Goal: Task Accomplishment & Management: Manage account settings

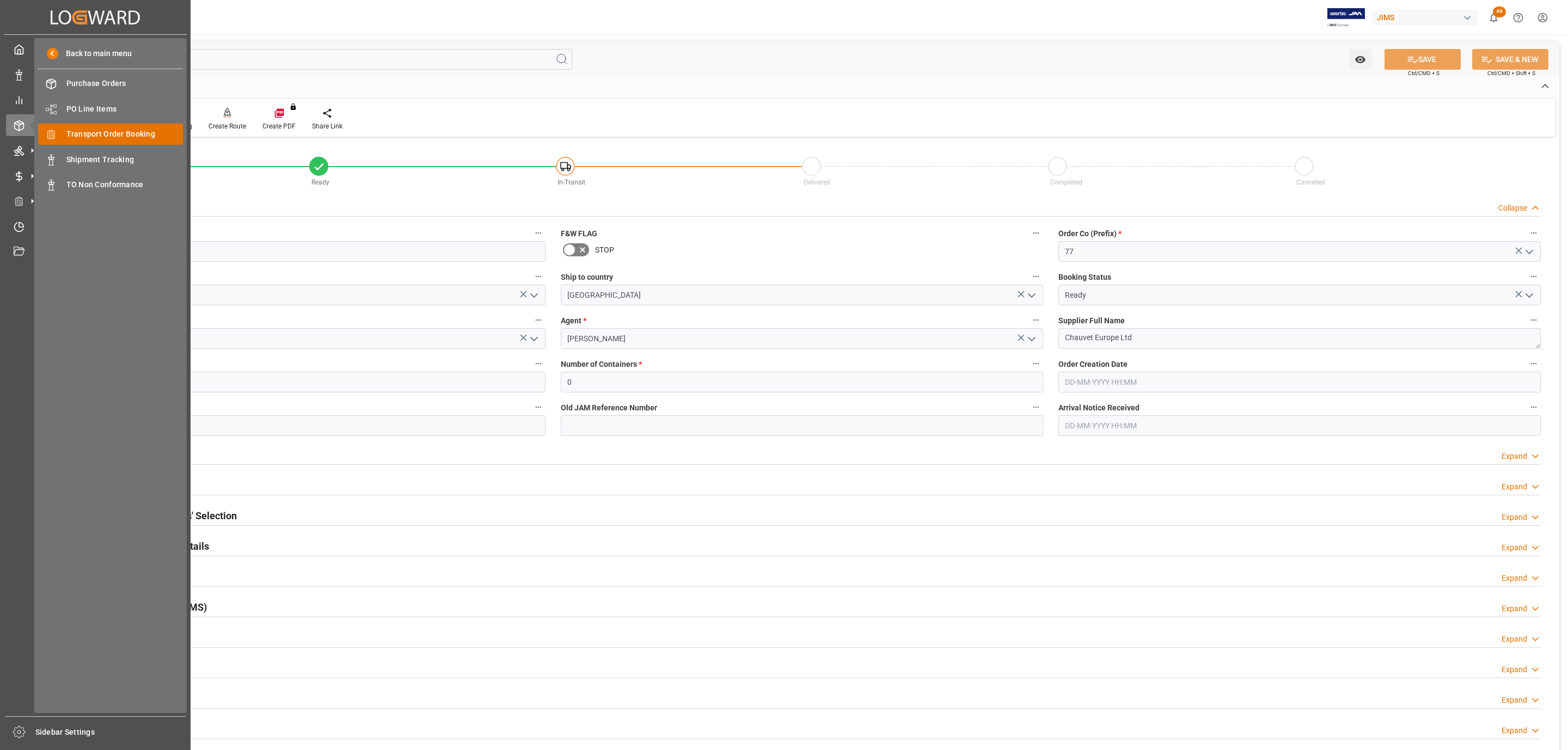
click at [156, 134] on span "Transport Order Booking" at bounding box center [124, 134] width 117 height 11
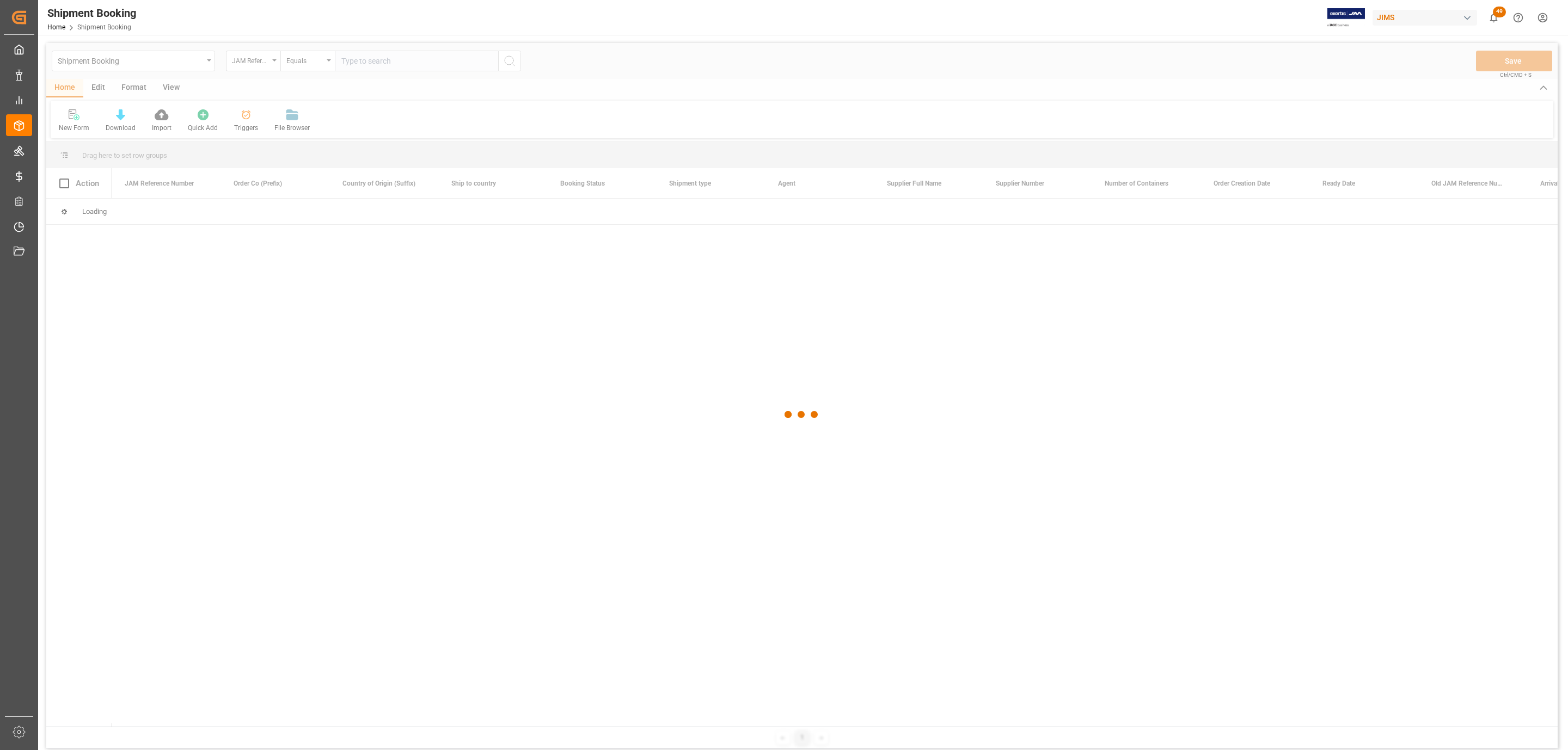
click at [434, 89] on div at bounding box center [802, 414] width 1512 height 743
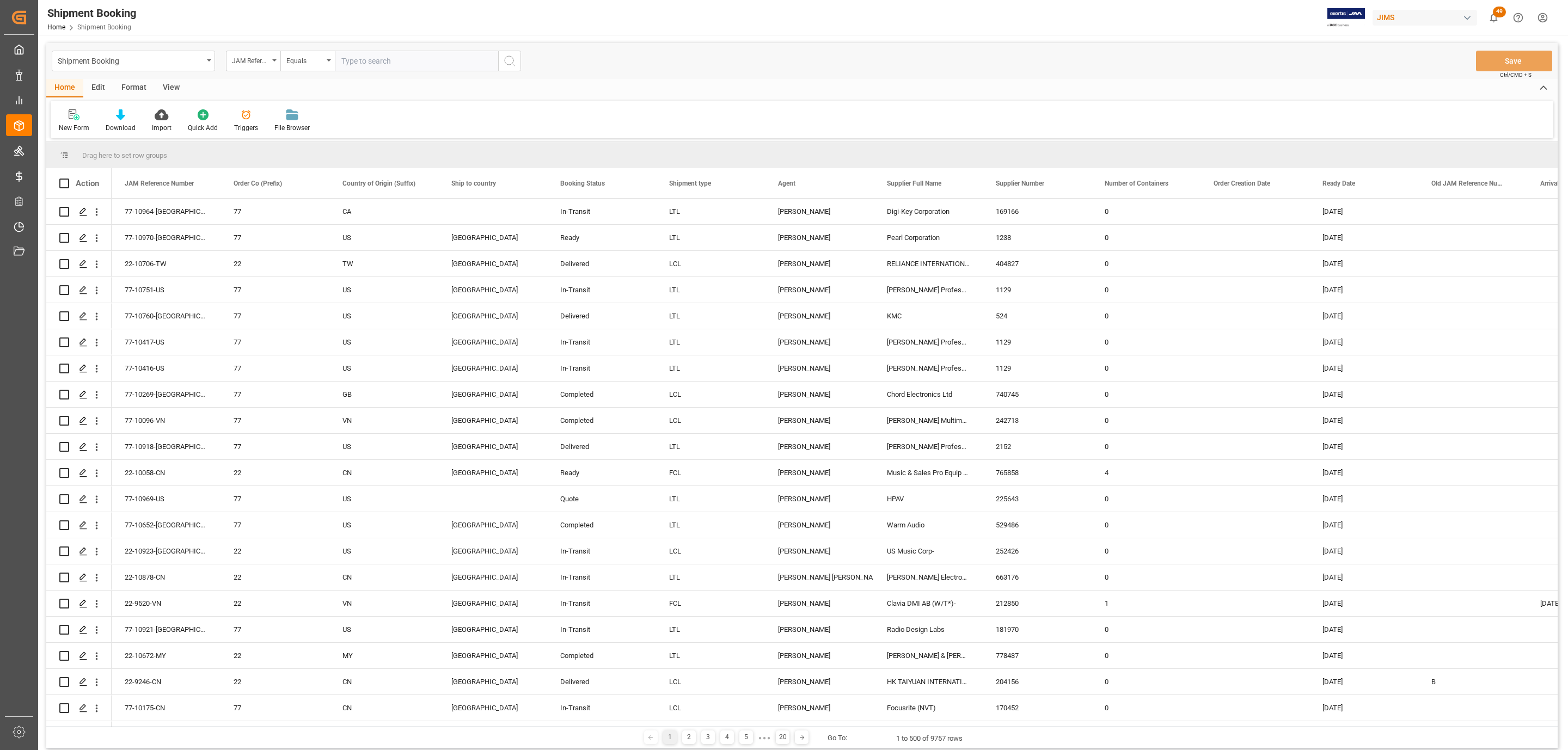
click at [367, 63] on input "text" at bounding box center [417, 60] width 163 height 21
paste input "77-10966-US"
type input "77-10966-US"
click at [515, 63] on icon "search button" at bounding box center [509, 60] width 13 height 13
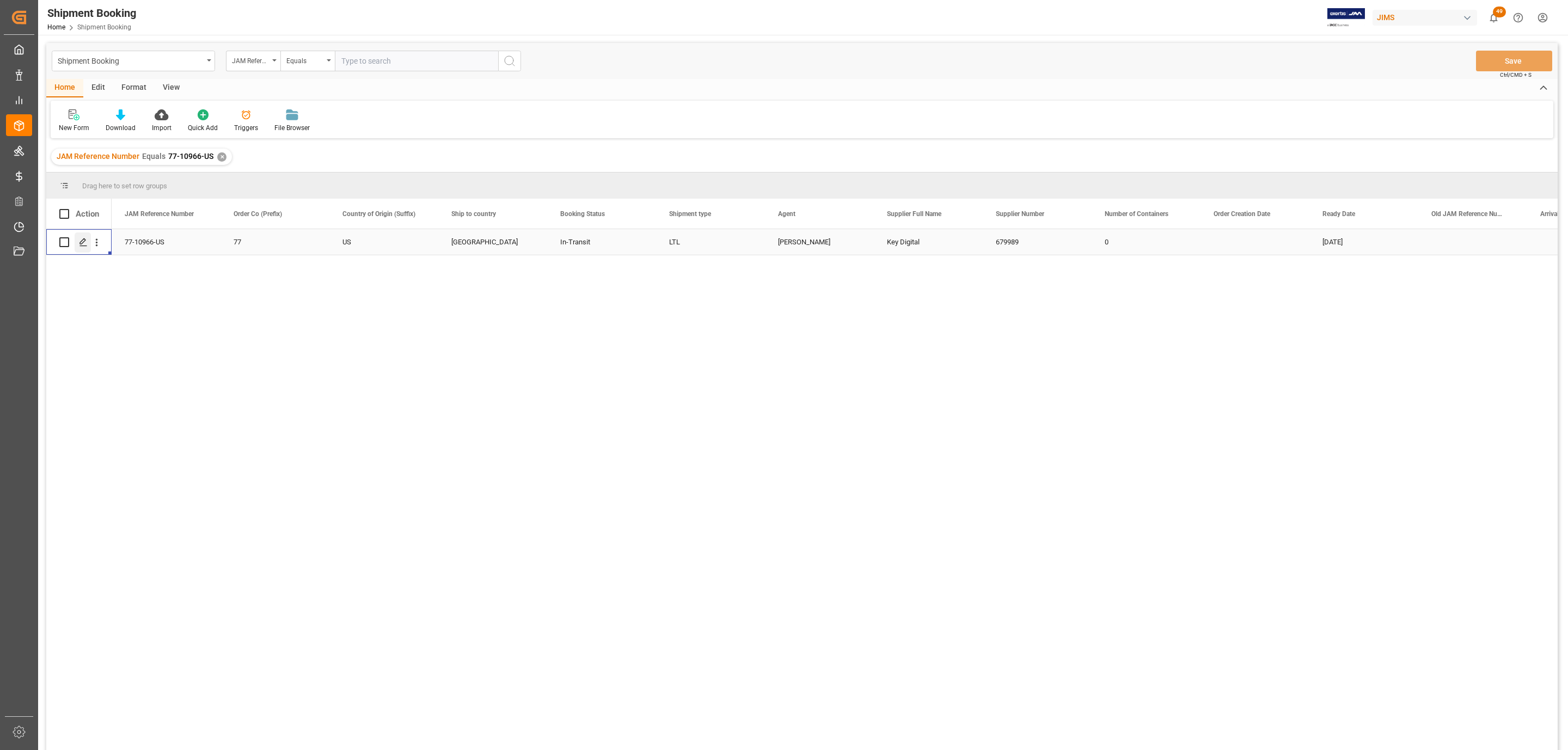
click at [82, 242] on polygon "Press SPACE to select this row." at bounding box center [82, 241] width 5 height 5
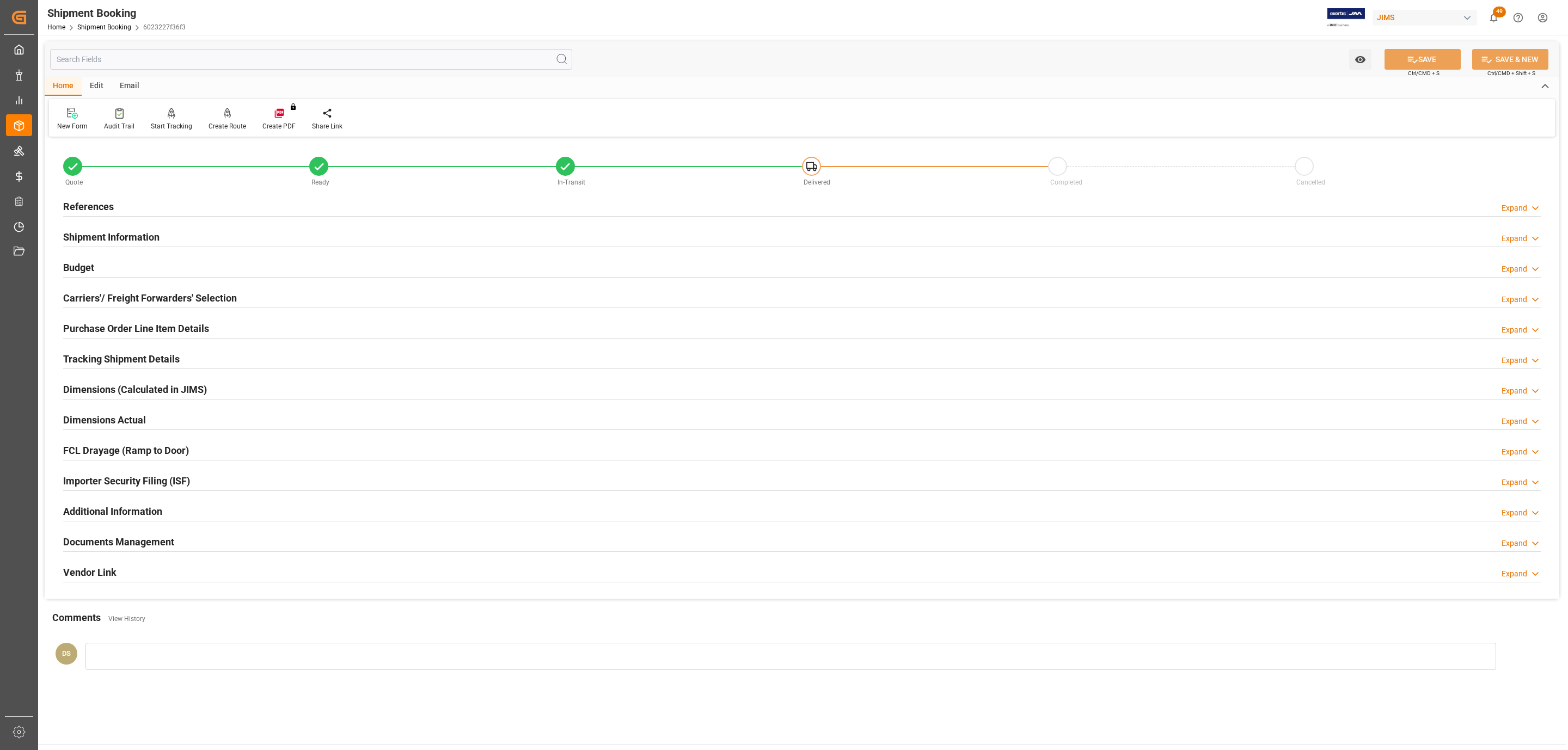
click at [105, 327] on h2 "Purchase Order Line Item Details" at bounding box center [136, 328] width 146 height 14
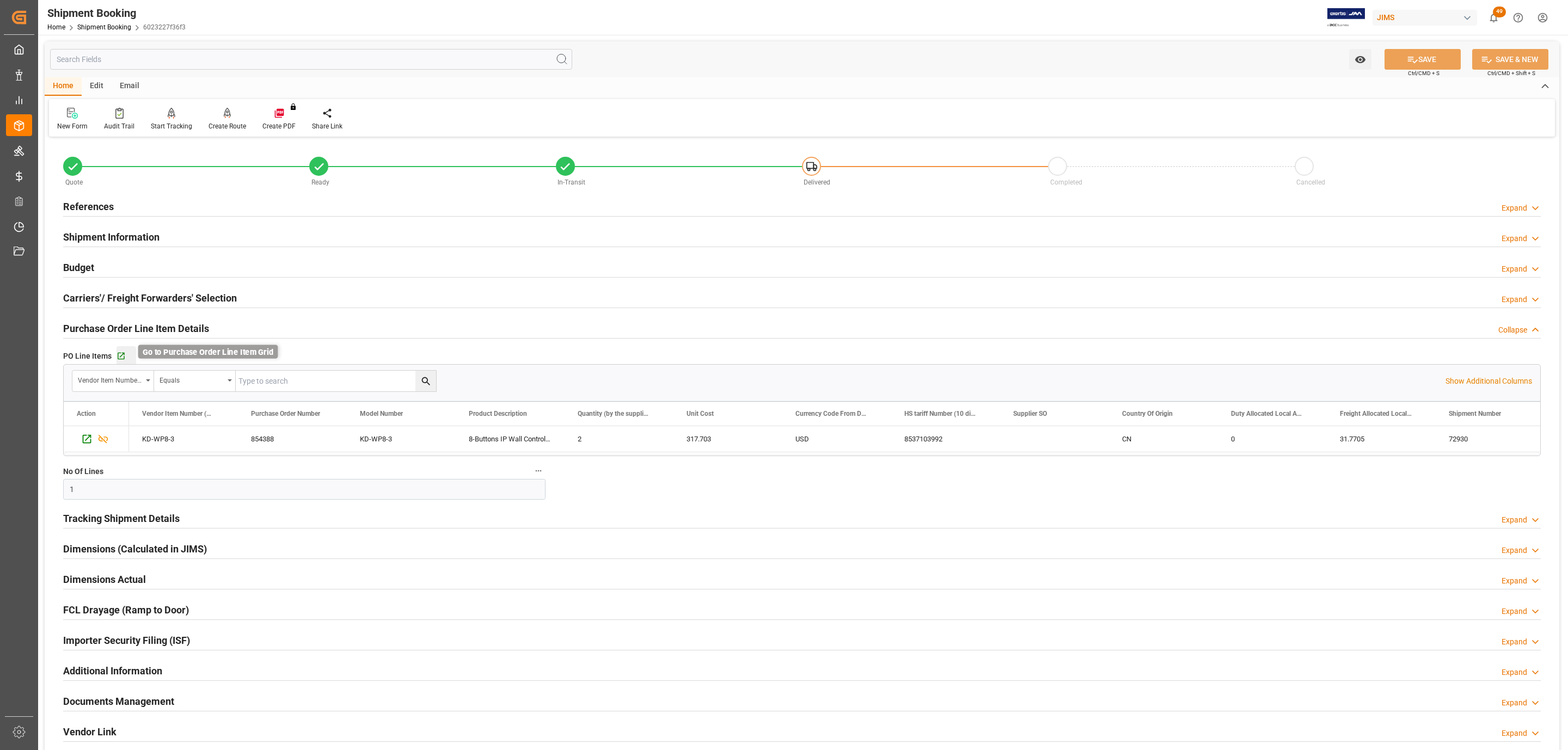
click at [118, 356] on icon "button" at bounding box center [121, 356] width 7 height 7
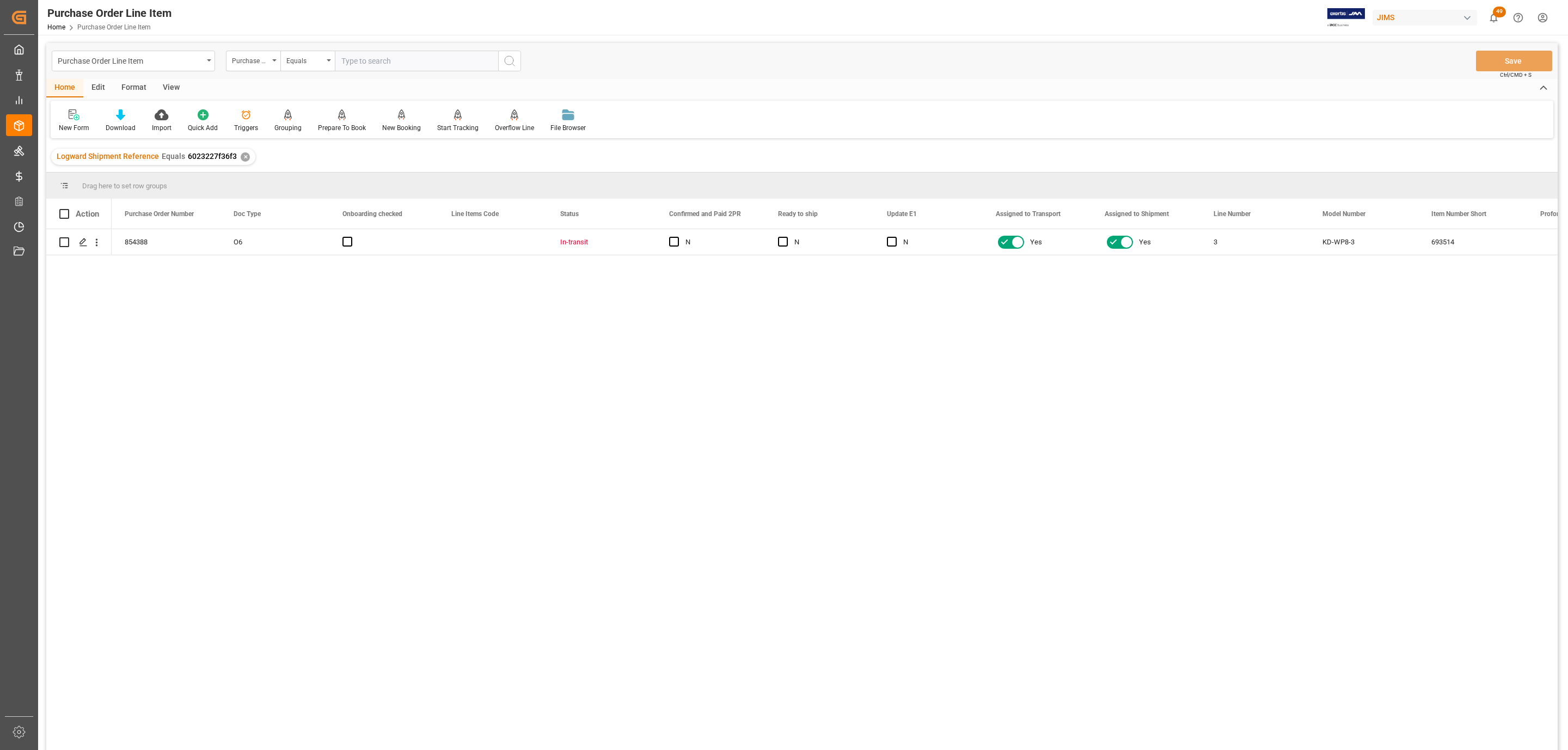
click at [174, 85] on div "View" at bounding box center [172, 88] width 34 height 18
click at [118, 119] on icon at bounding box center [124, 114] width 11 height 11
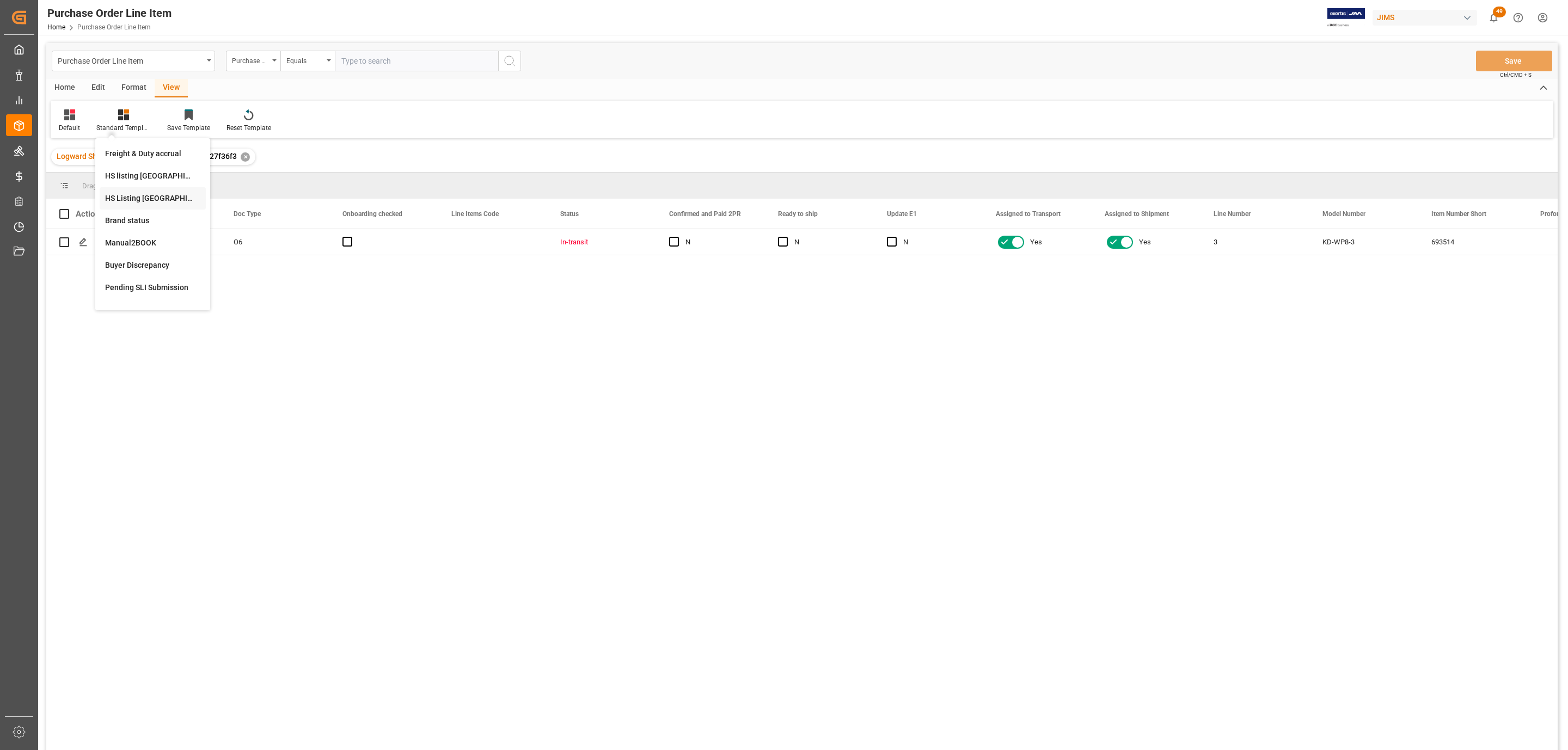
click at [153, 198] on div "HS Listing [GEOGRAPHIC_DATA]" at bounding box center [153, 198] width 95 height 11
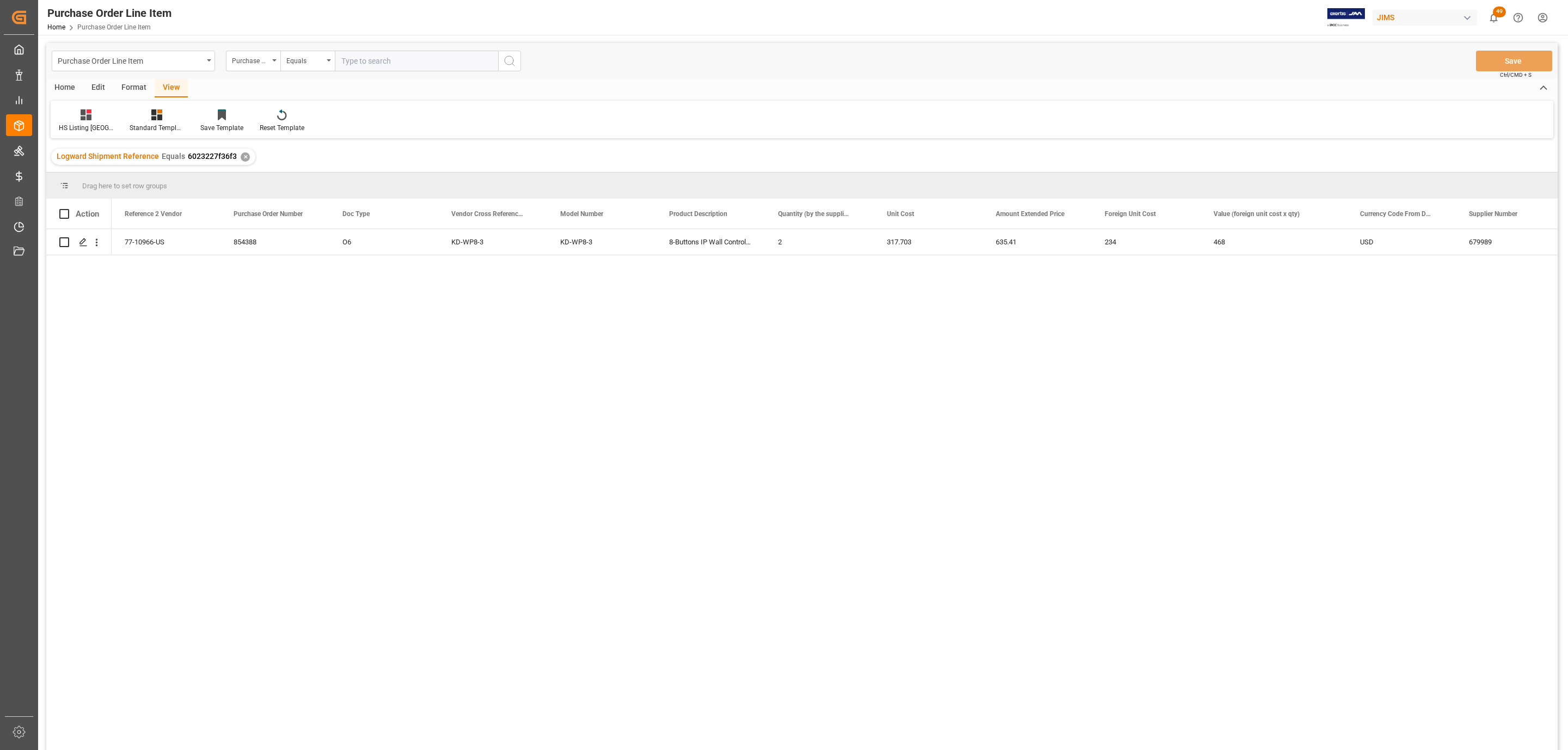
click at [66, 87] on div "Home" at bounding box center [65, 88] width 37 height 18
click at [63, 216] on span at bounding box center [64, 214] width 10 height 10
click at [67, 209] on input "checkbox" at bounding box center [67, 209] width 0 height 0
checkbox input "true"
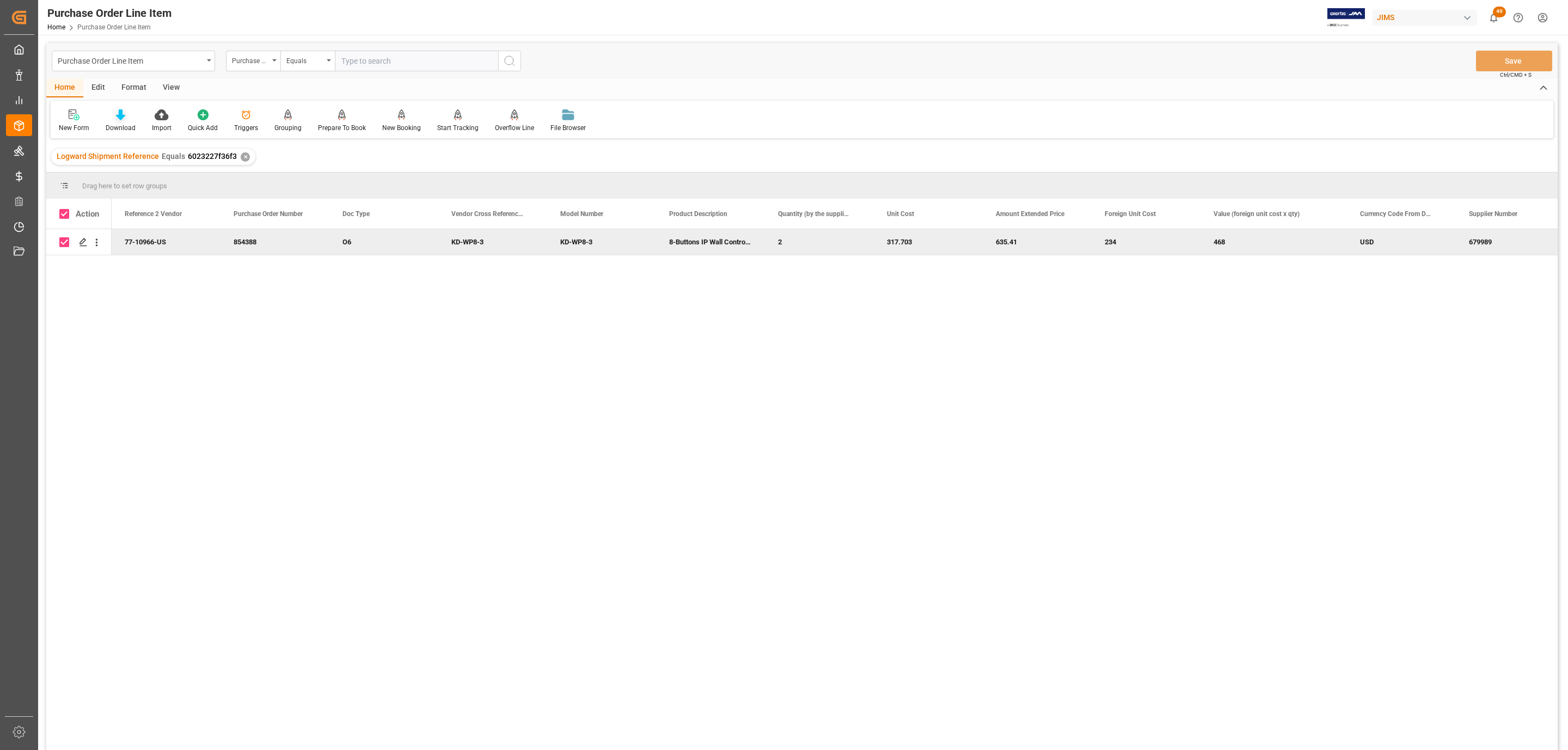
click at [124, 111] on div at bounding box center [120, 114] width 30 height 11
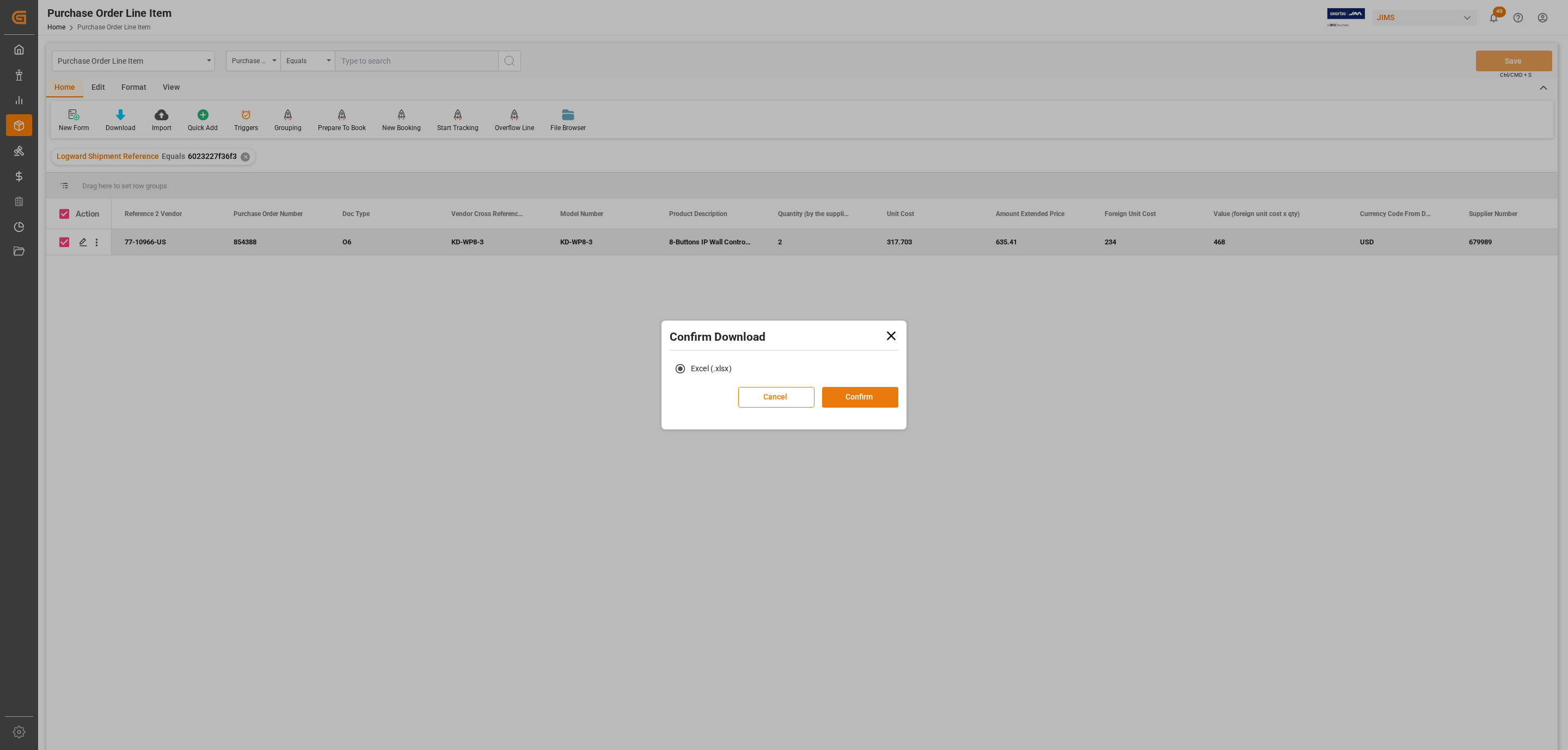
click at [866, 392] on button "Confirm" at bounding box center [860, 397] width 76 height 21
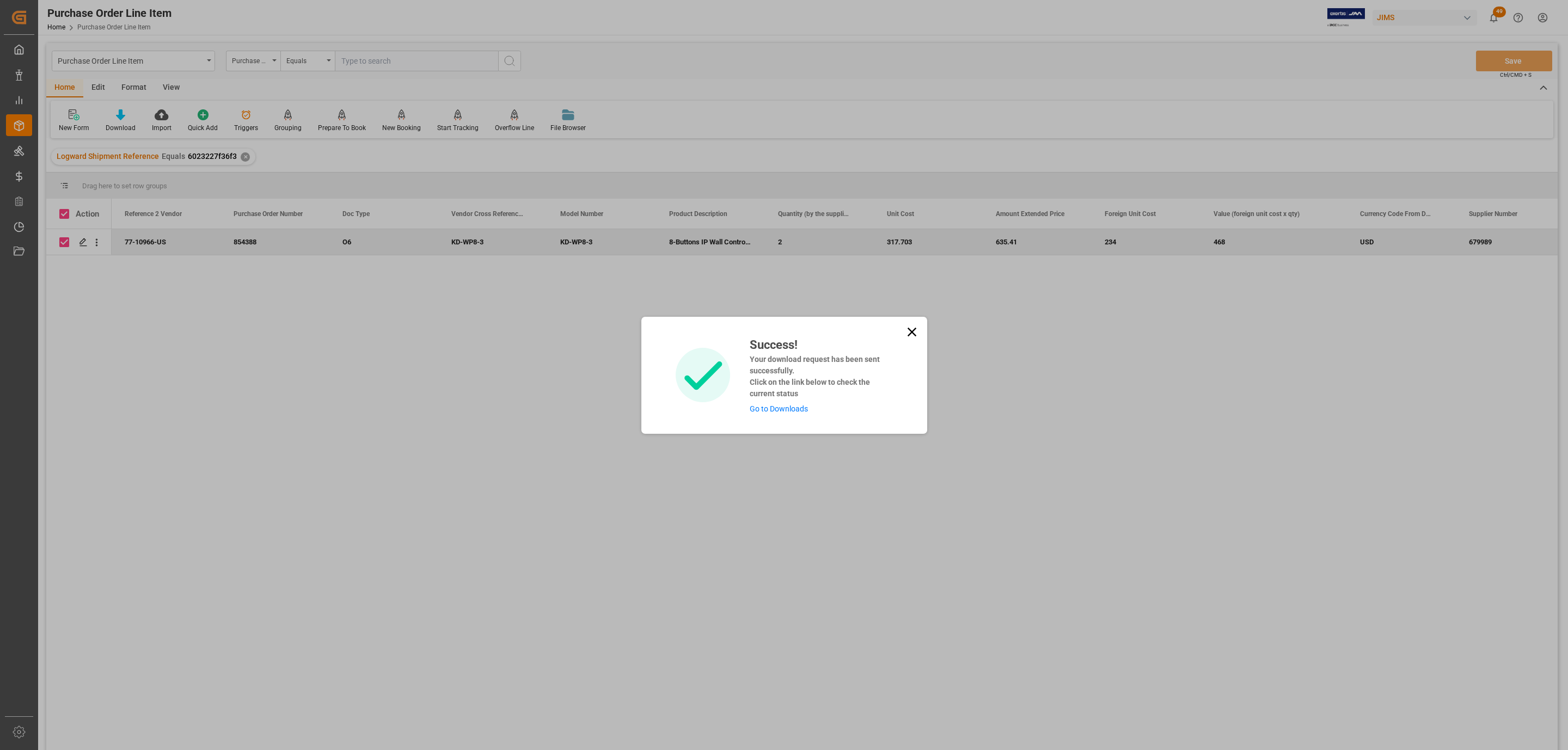
click at [795, 413] on div "Success! Your download request has been sent successfully. Click on the link be…" at bounding box center [817, 375] width 151 height 79
click at [796, 410] on link "Go to Downloads" at bounding box center [779, 408] width 58 height 8
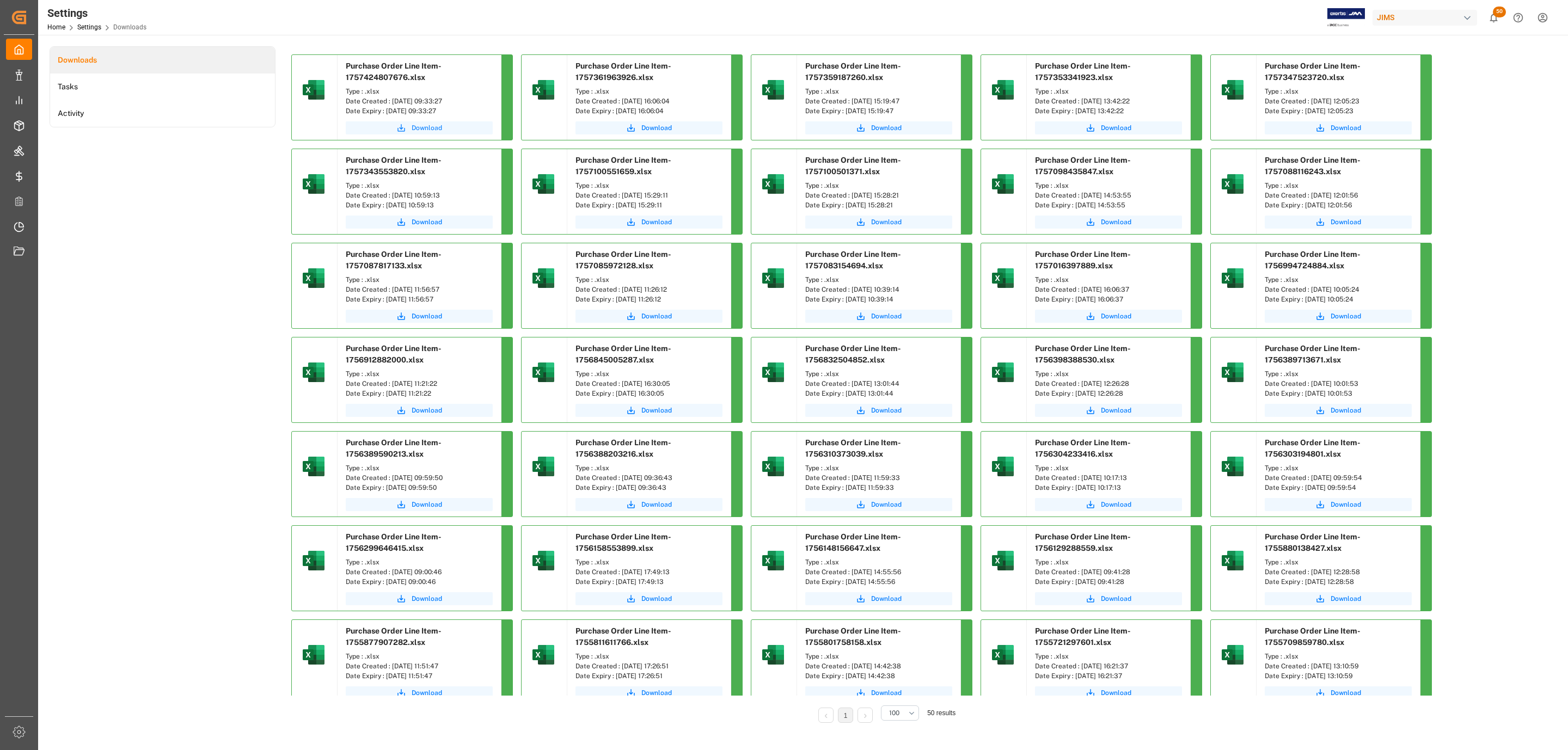
click at [421, 126] on span "Download" at bounding box center [427, 127] width 31 height 10
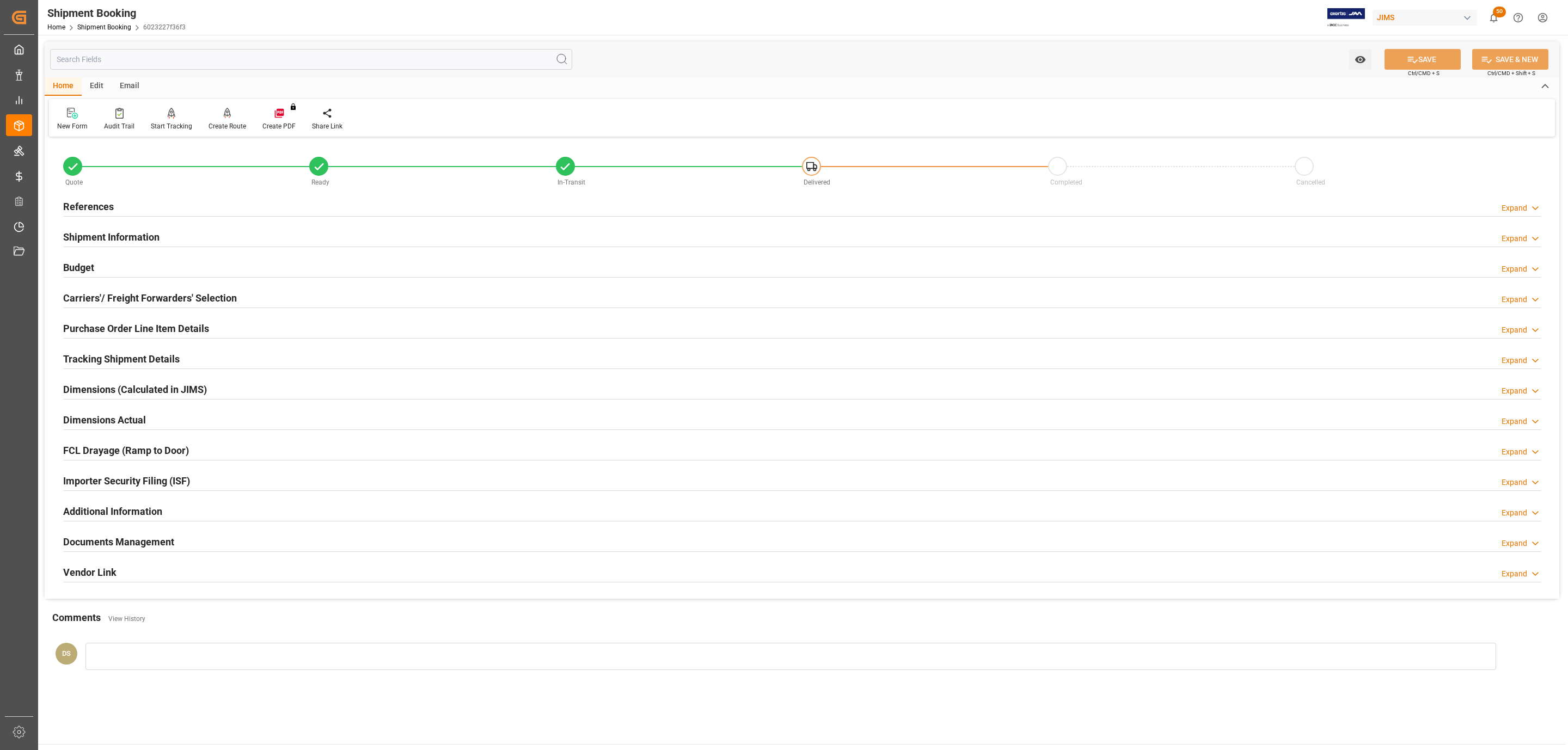
click at [159, 549] on h2 "Documents Management" at bounding box center [119, 541] width 111 height 14
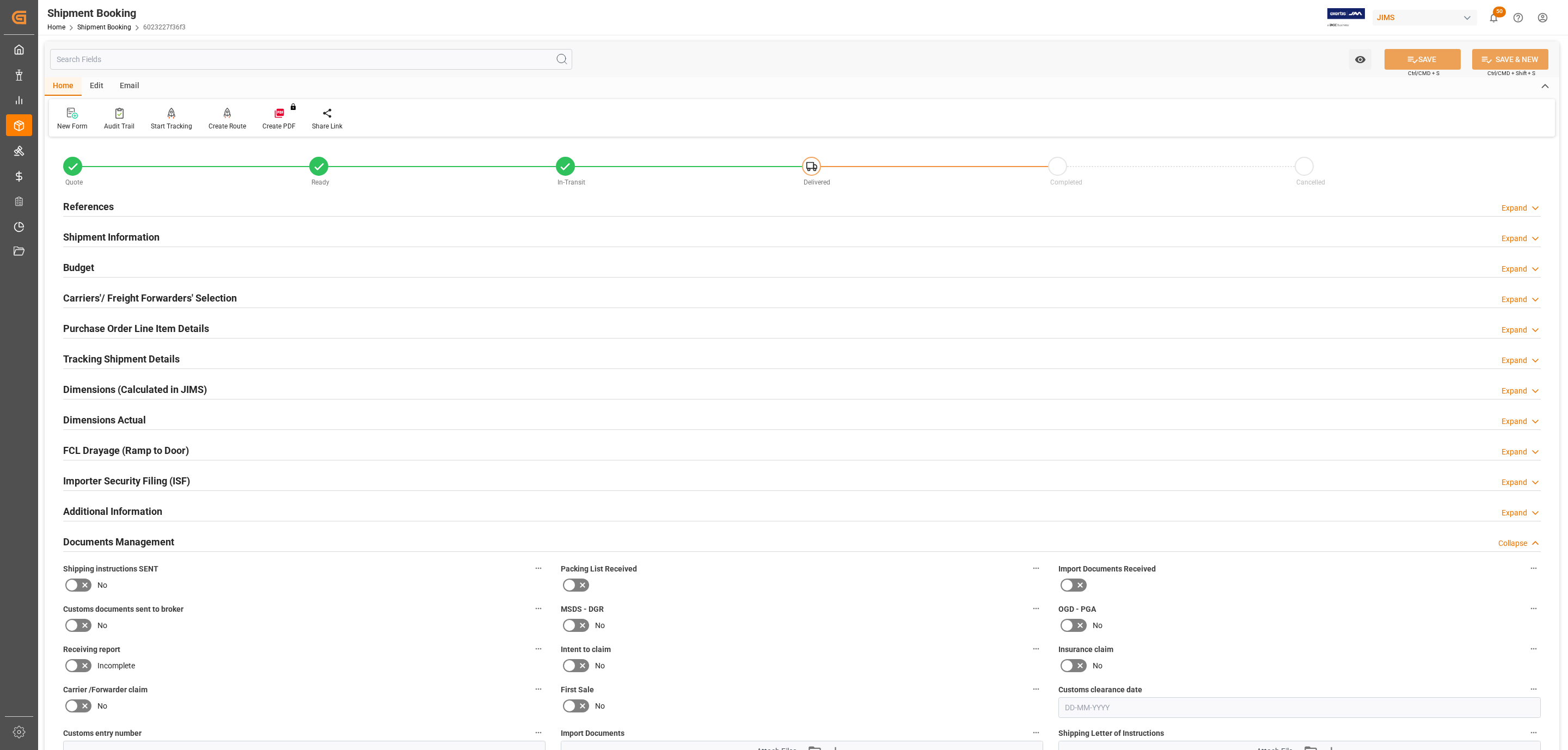
drag, startPoint x: 77, startPoint y: 591, endPoint x: 73, endPoint y: 614, distance: 23.3
click at [76, 589] on label at bounding box center [79, 584] width 31 height 18
click at [0, 0] on input "checkbox" at bounding box center [0, 0] width 0 height 0
click at [76, 629] on icon at bounding box center [72, 625] width 13 height 13
click at [0, 0] on input "checkbox" at bounding box center [0, 0] width 0 height 0
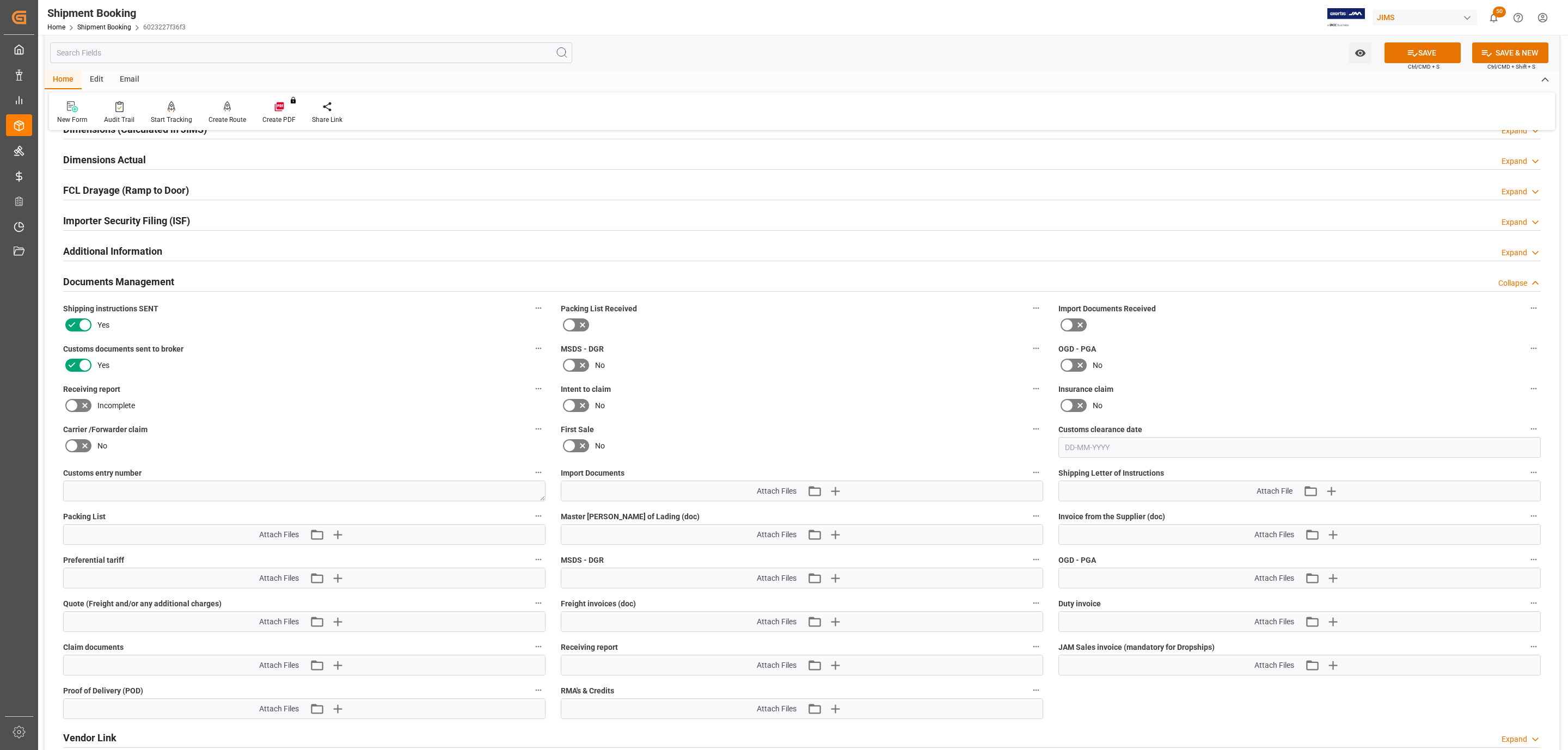
scroll to position [498, 0]
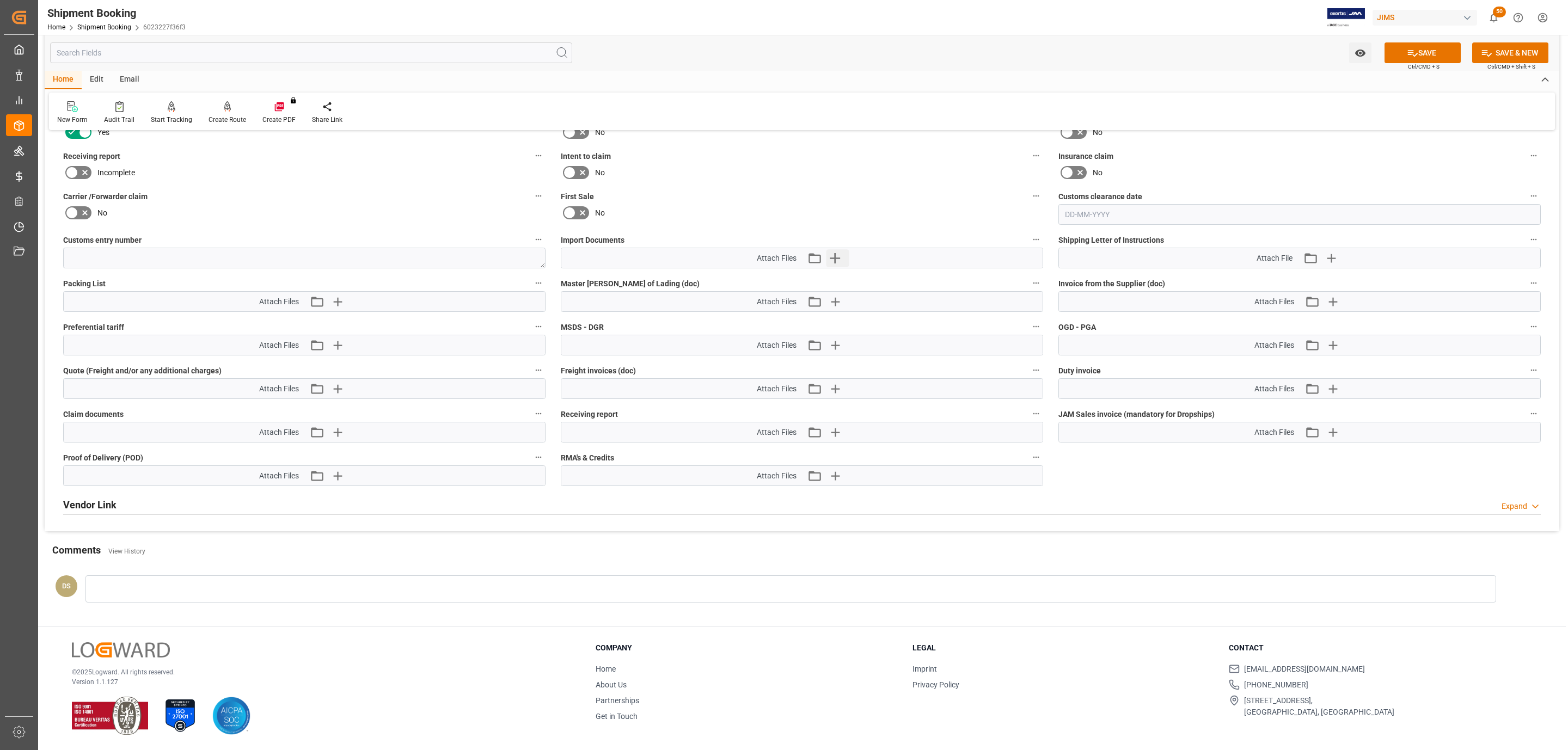
click at [844, 259] on button "Upload new file" at bounding box center [838, 258] width 23 height 18
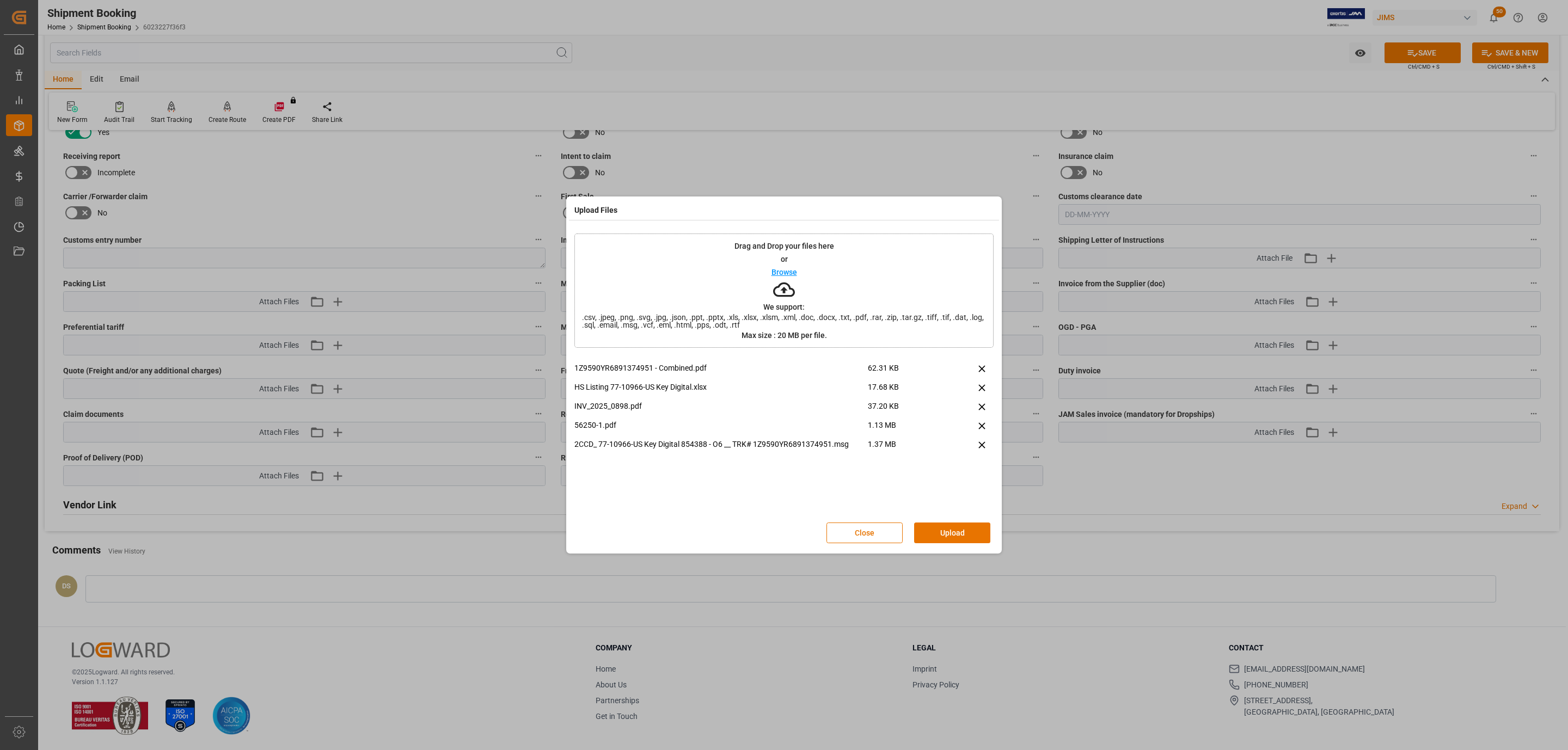
click at [959, 534] on button "Upload" at bounding box center [953, 533] width 76 height 21
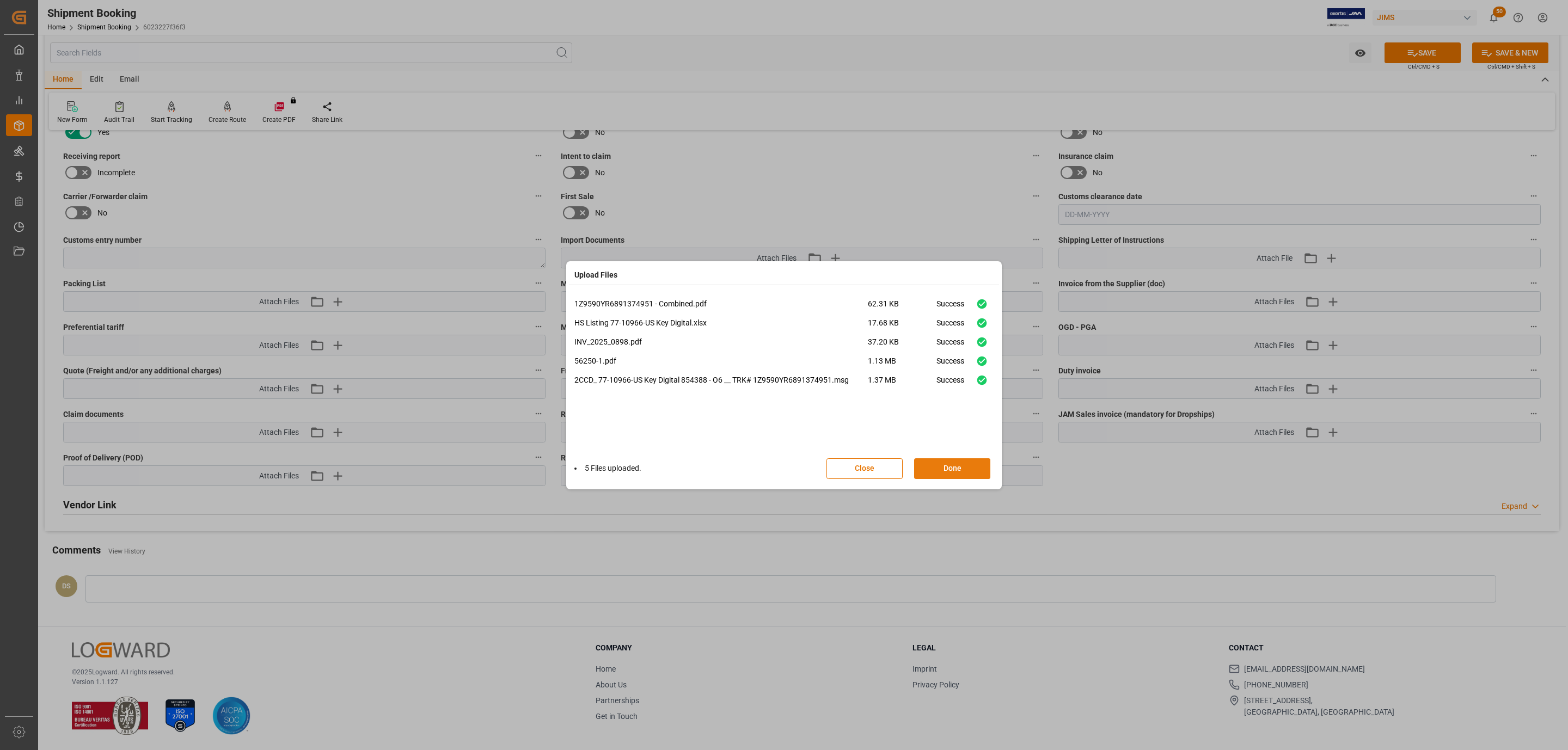
click at [938, 467] on button "Done" at bounding box center [953, 468] width 76 height 21
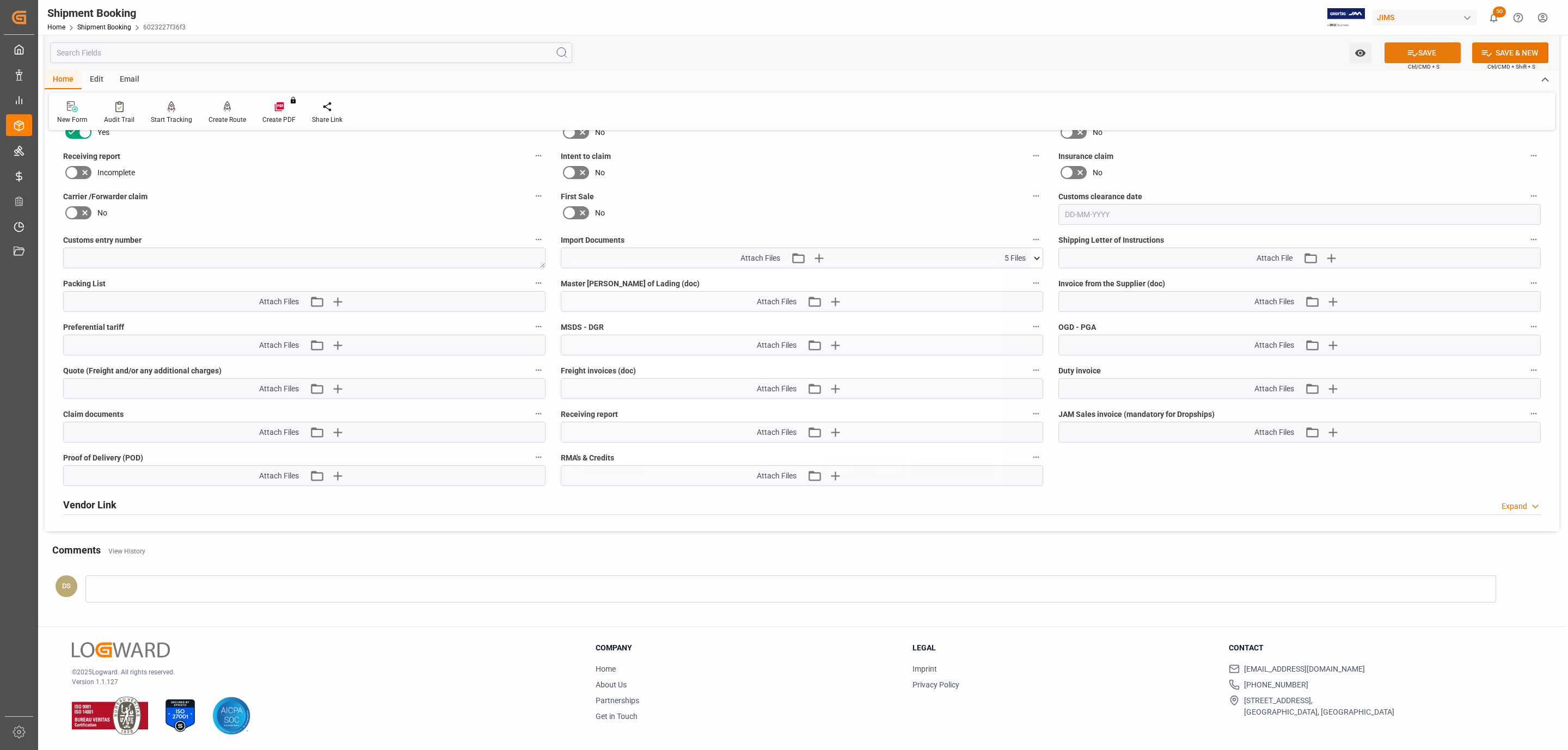
click at [1425, 52] on button "SAVE" at bounding box center [1423, 53] width 76 height 21
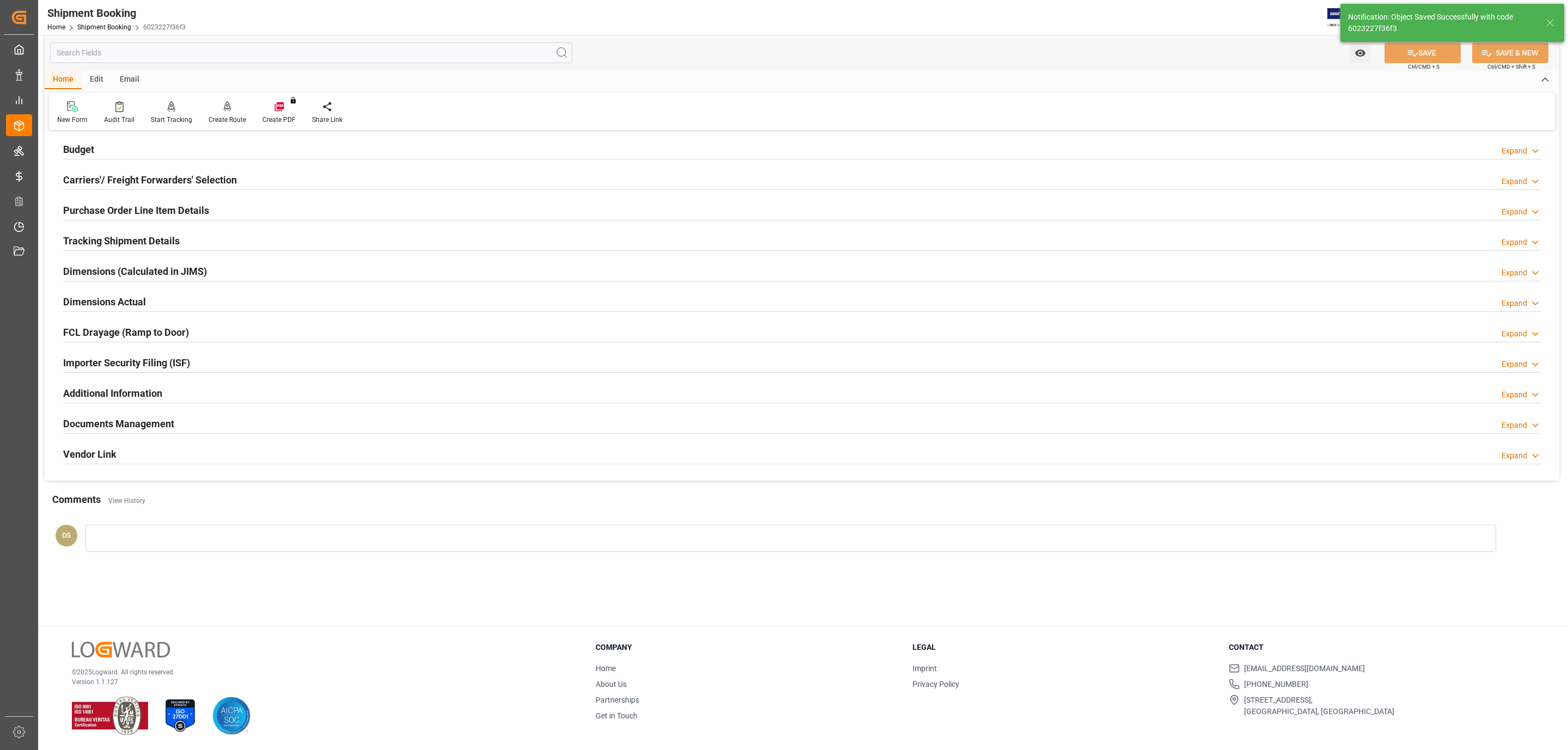
scroll to position [118, 0]
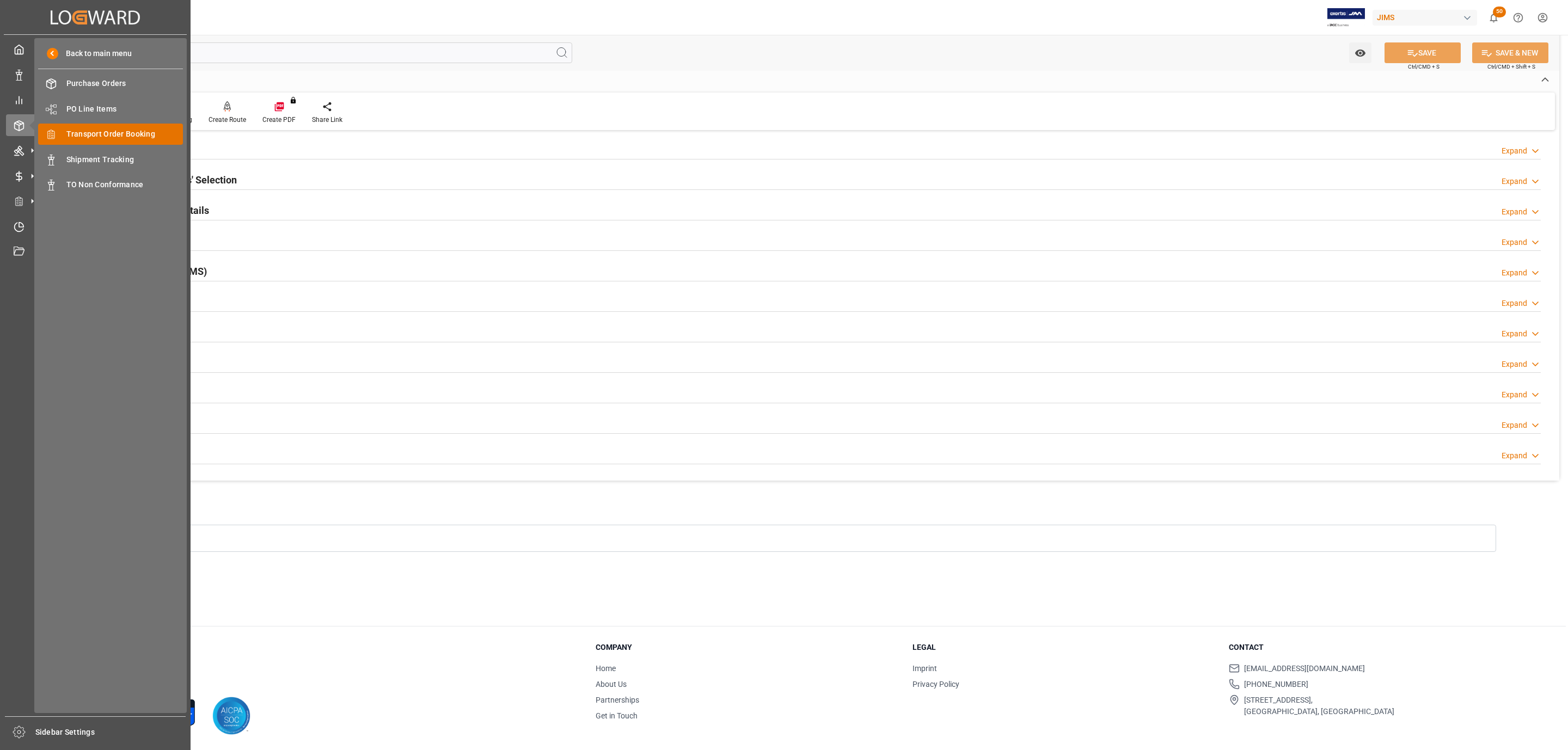
click at [130, 130] on span "Transport Order Booking" at bounding box center [124, 134] width 117 height 11
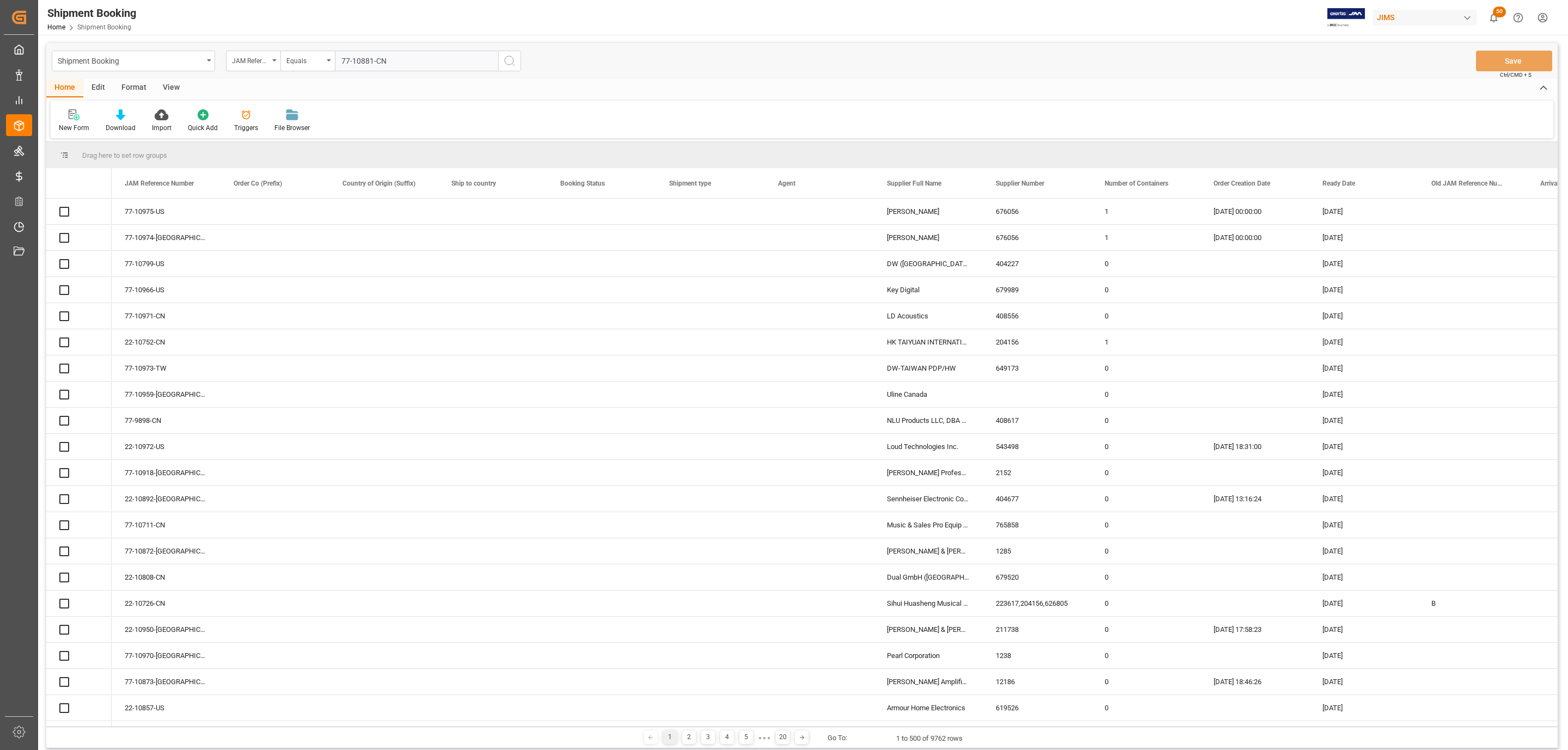
type input "77-10881-CN"
click at [510, 62] on icon "search button" at bounding box center [509, 60] width 13 height 13
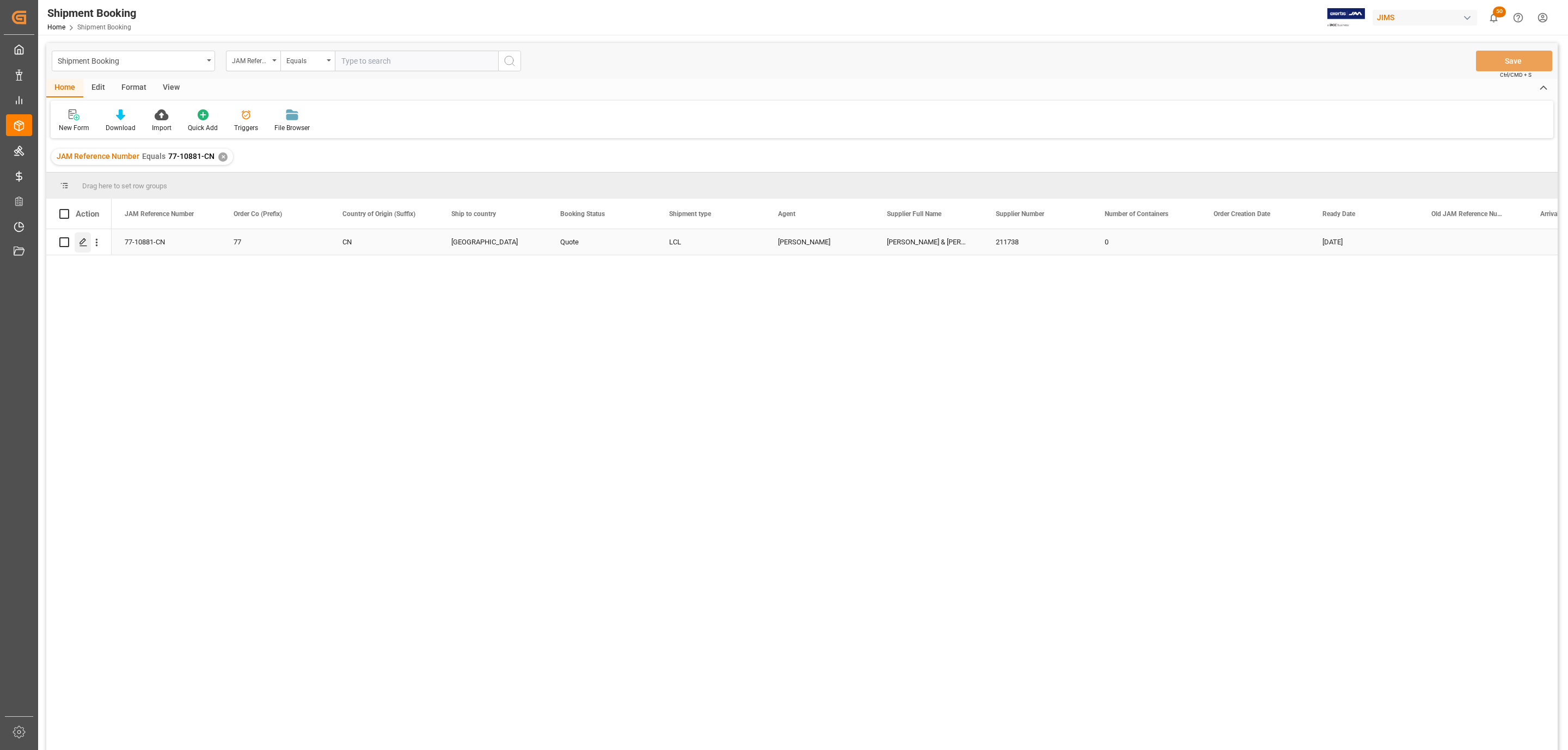
click at [79, 246] on icon "Press SPACE to select this row." at bounding box center [82, 242] width 8 height 8
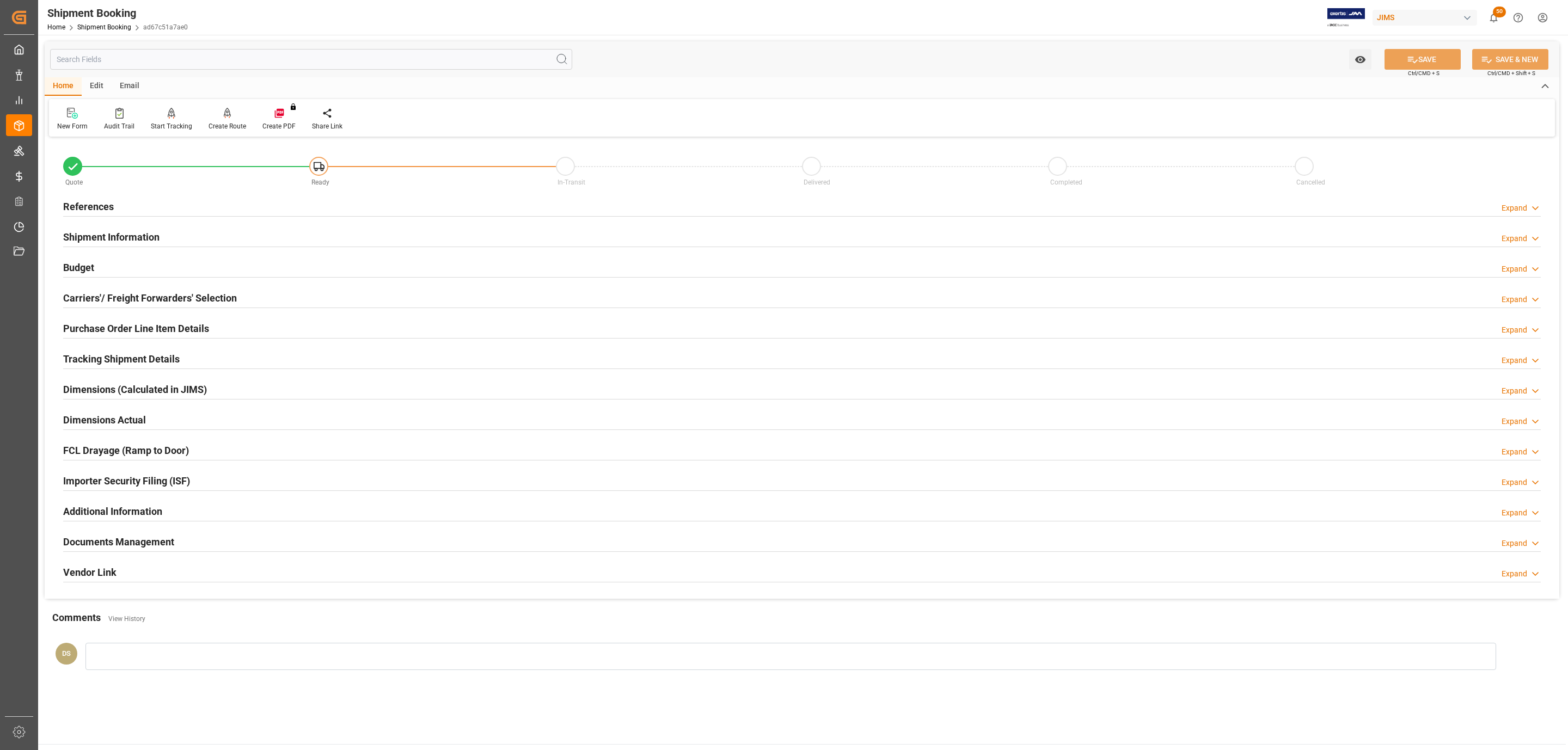
click at [89, 262] on h2 "Budget" at bounding box center [79, 267] width 31 height 14
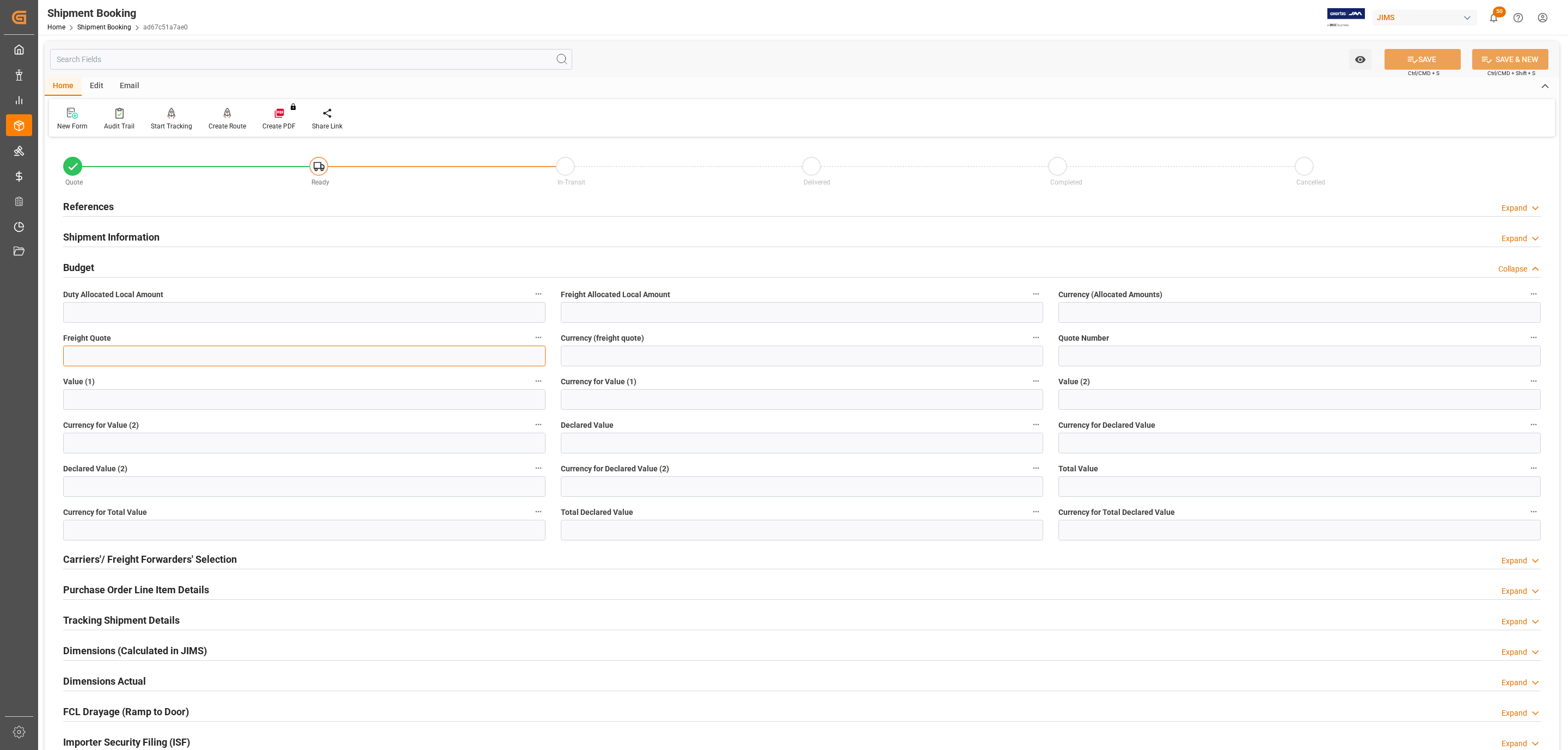
click at [127, 352] on input "text" at bounding box center [305, 356] width 482 height 21
type input "10000"
type input "usd"
click at [1386, 69] on button "SAVE" at bounding box center [1423, 59] width 76 height 21
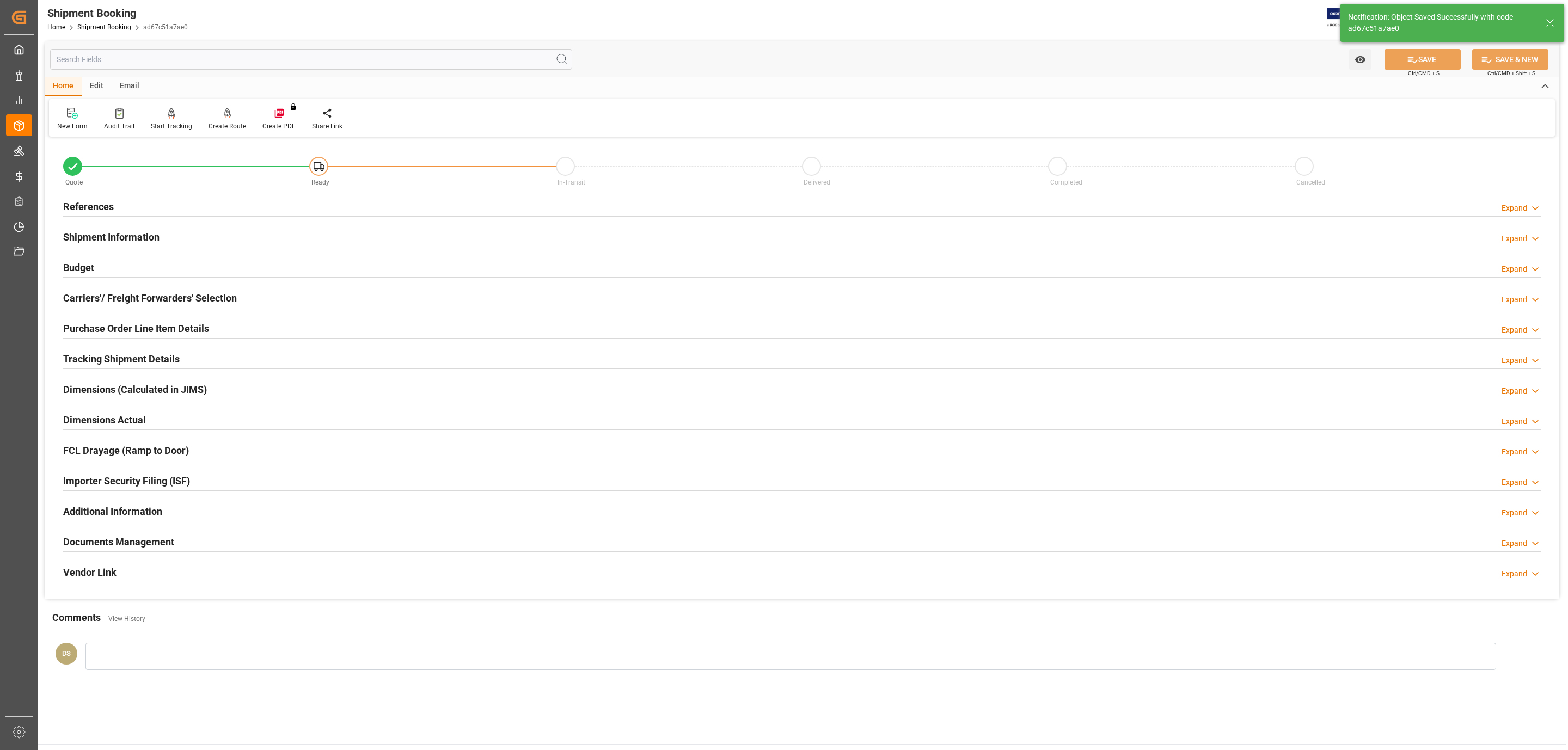
click at [113, 198] on div "References Expand" at bounding box center [802, 205] width 1478 height 21
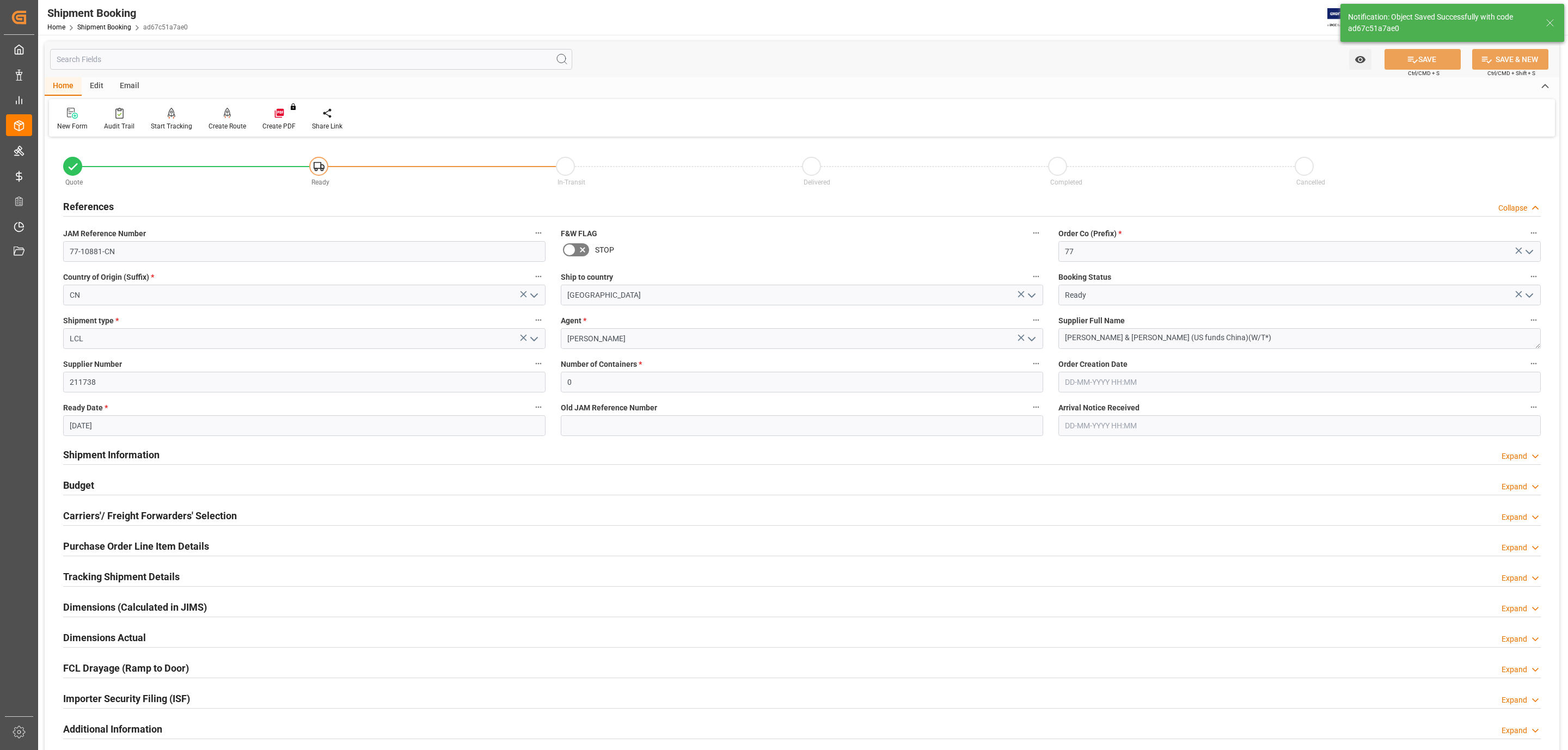
click at [126, 452] on h2 "Shipment Information" at bounding box center [111, 454] width 96 height 14
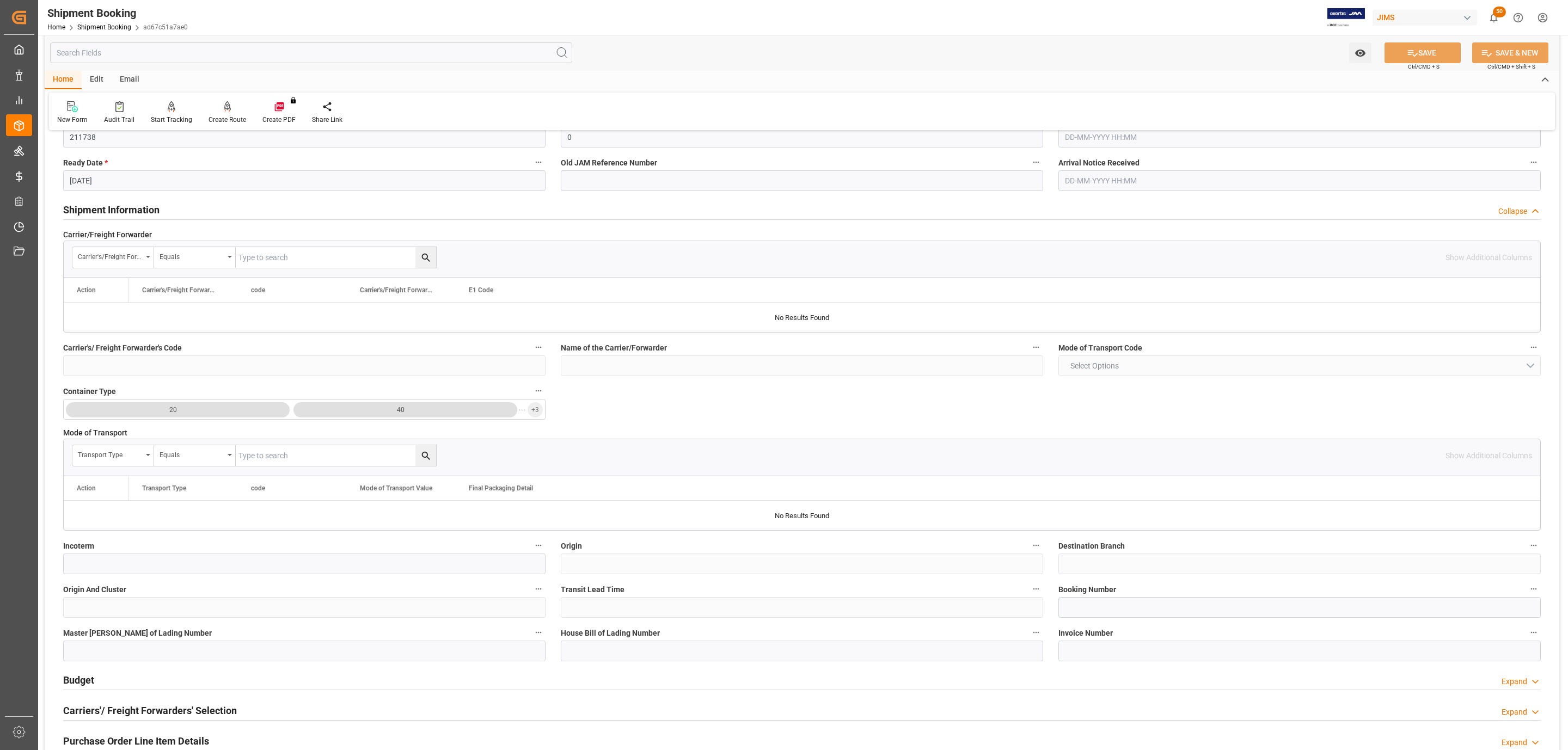
scroll to position [163, 0]
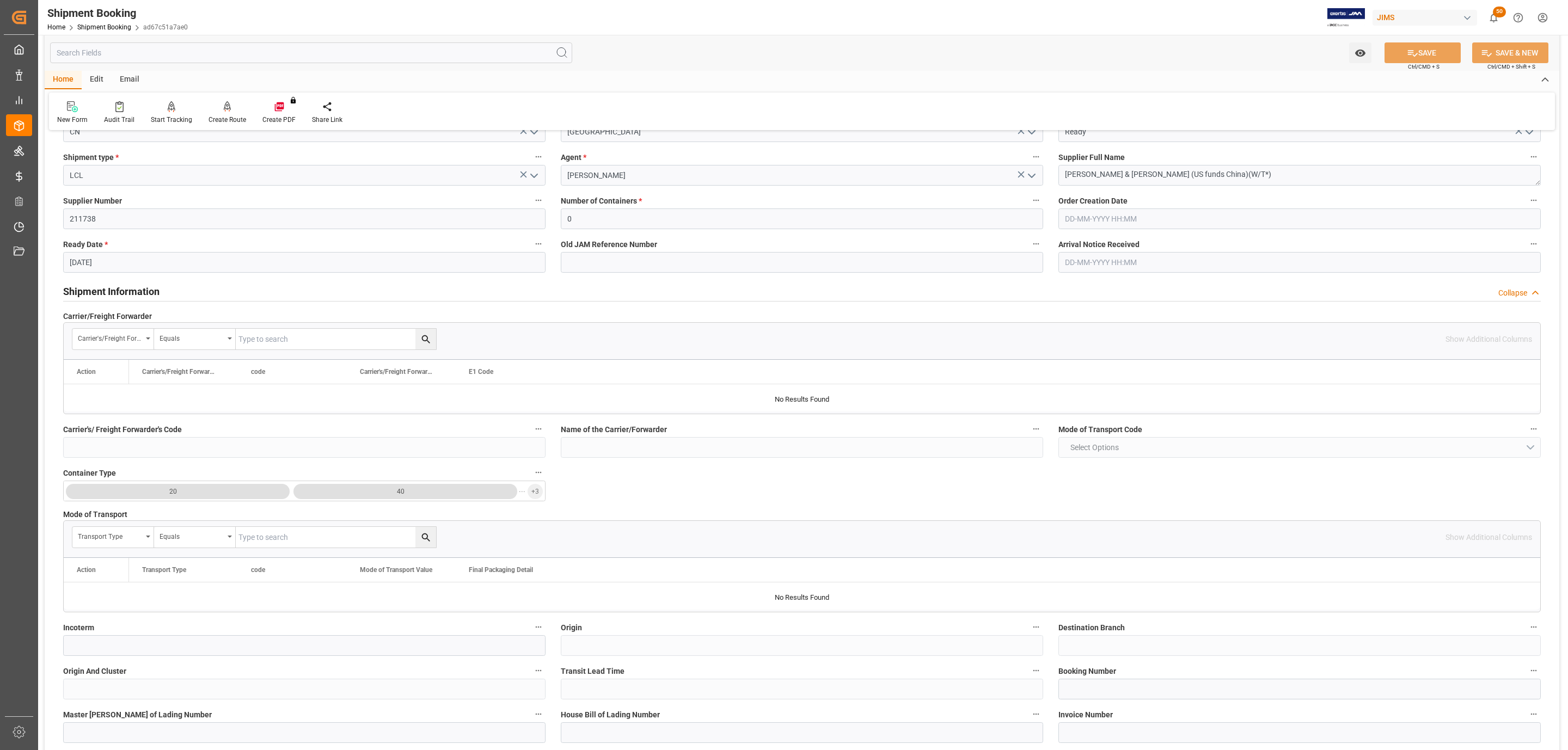
click at [123, 288] on h2 "Shipment Information" at bounding box center [111, 291] width 96 height 14
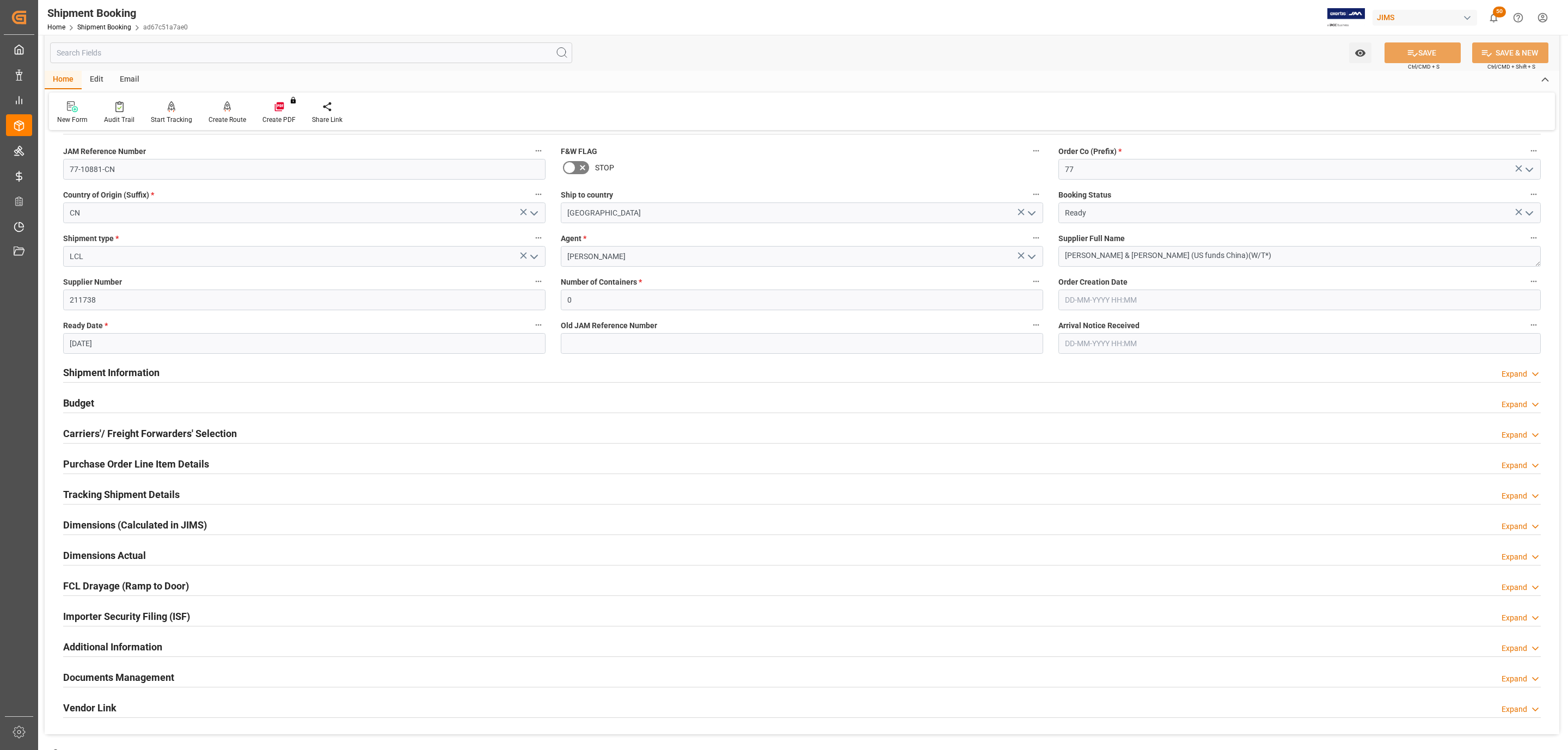
scroll to position [82, 0]
click at [213, 263] on input "LCL" at bounding box center [305, 256] width 482 height 21
click at [538, 259] on icon "open menu" at bounding box center [534, 257] width 13 height 13
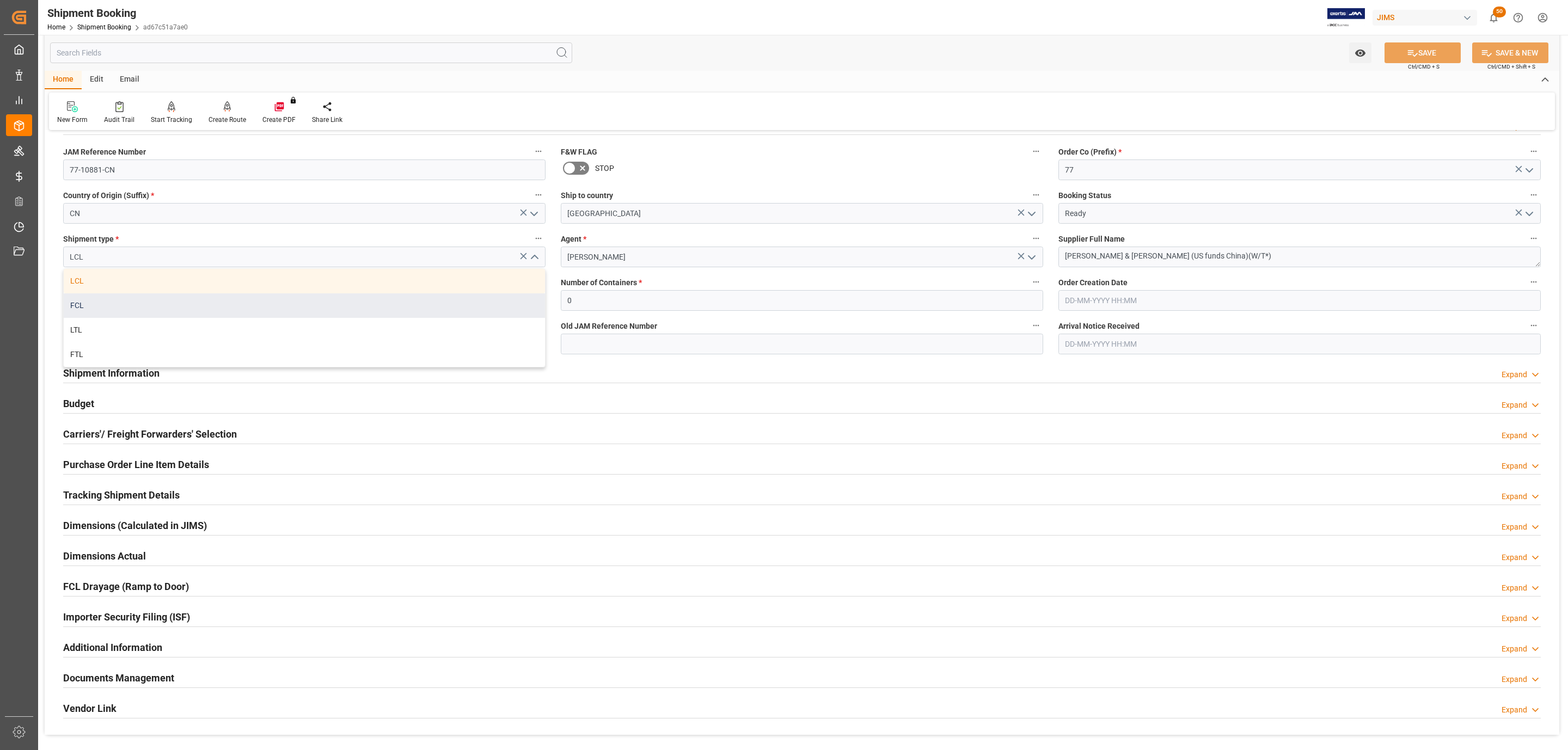
click at [175, 299] on div "FCL" at bounding box center [304, 305] width 482 height 24
type input "FCL"
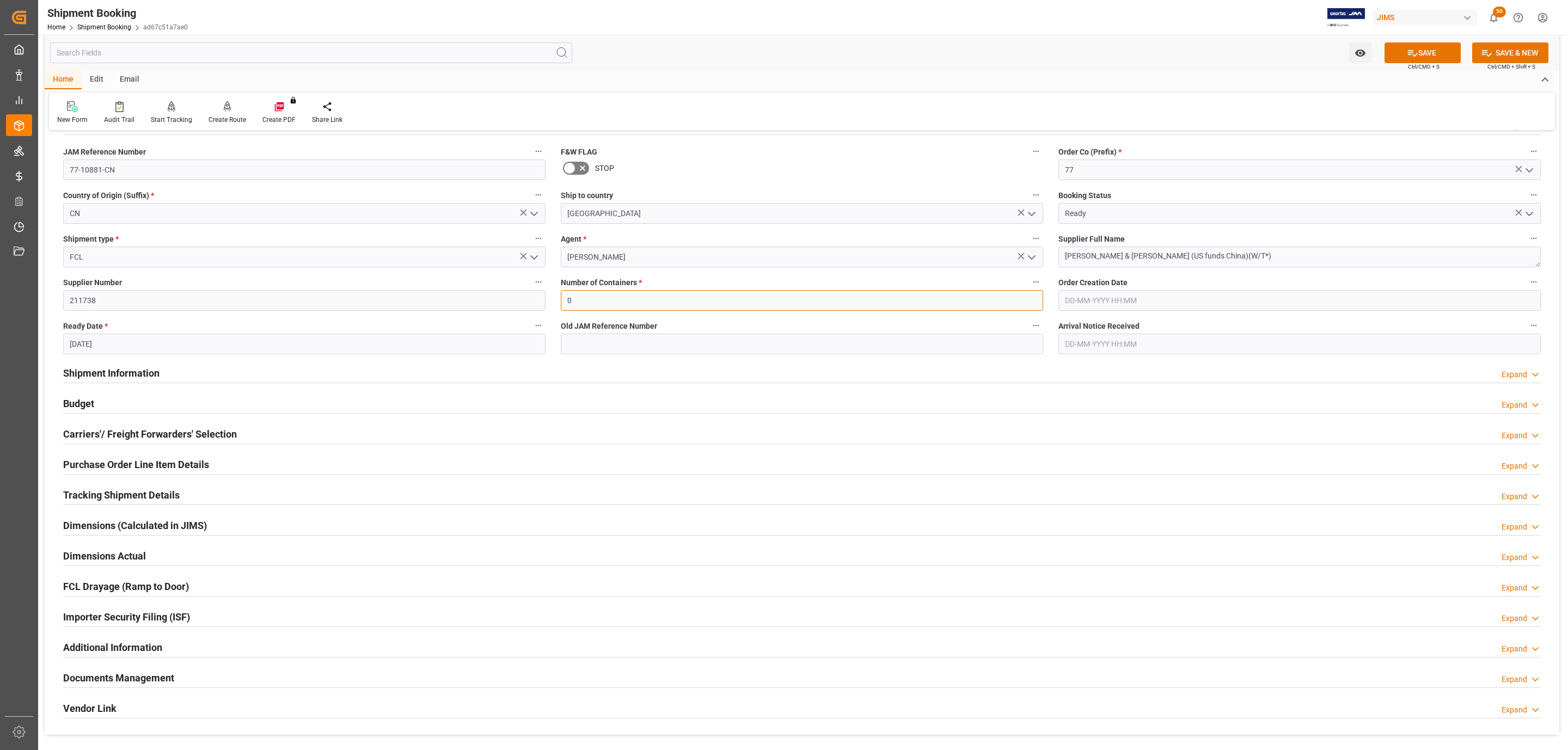
click at [595, 299] on input "0" at bounding box center [802, 300] width 482 height 21
type input "2"
click at [1419, 47] on button "SAVE" at bounding box center [1423, 53] width 76 height 21
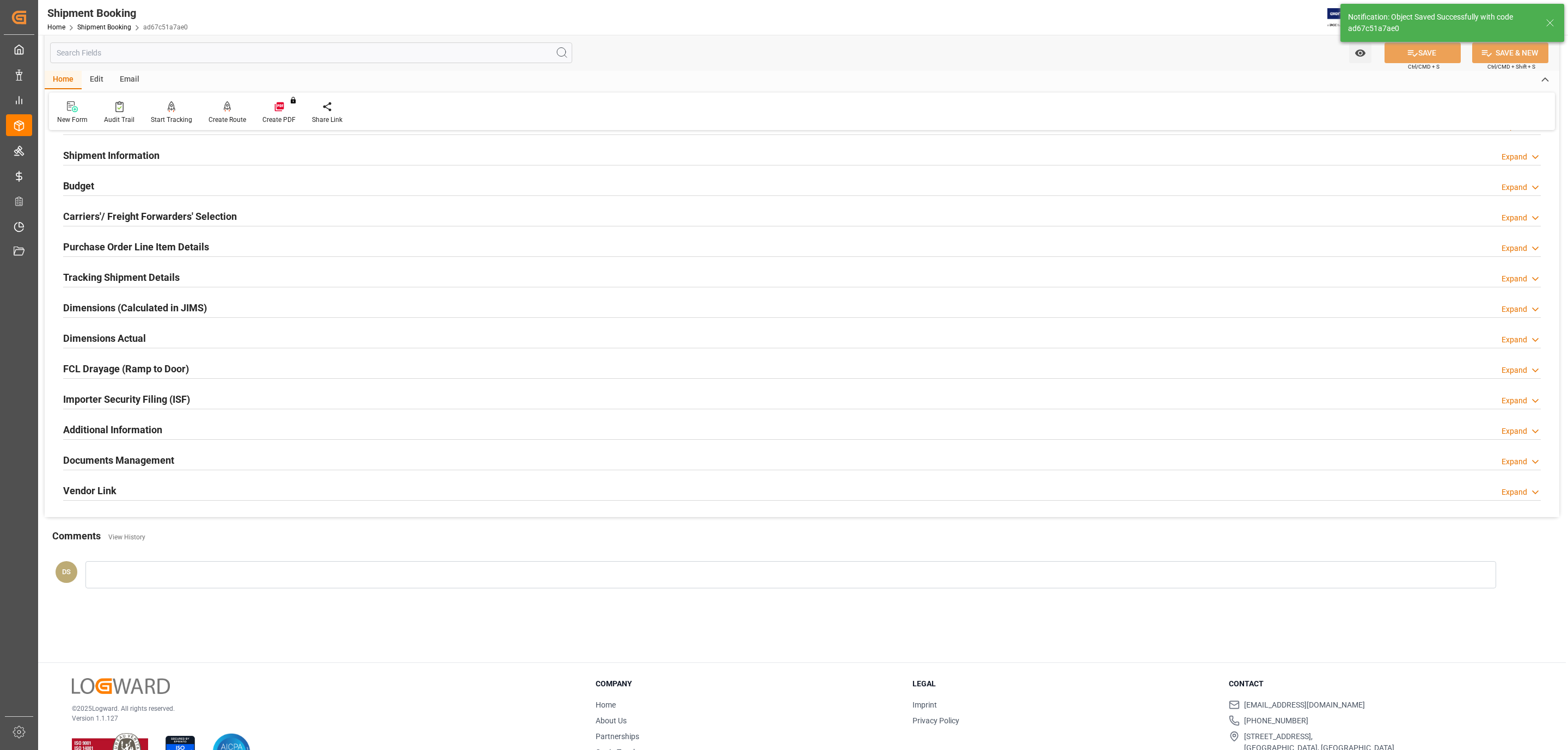
click at [118, 276] on h2 "Tracking Shipment Details" at bounding box center [121, 277] width 117 height 14
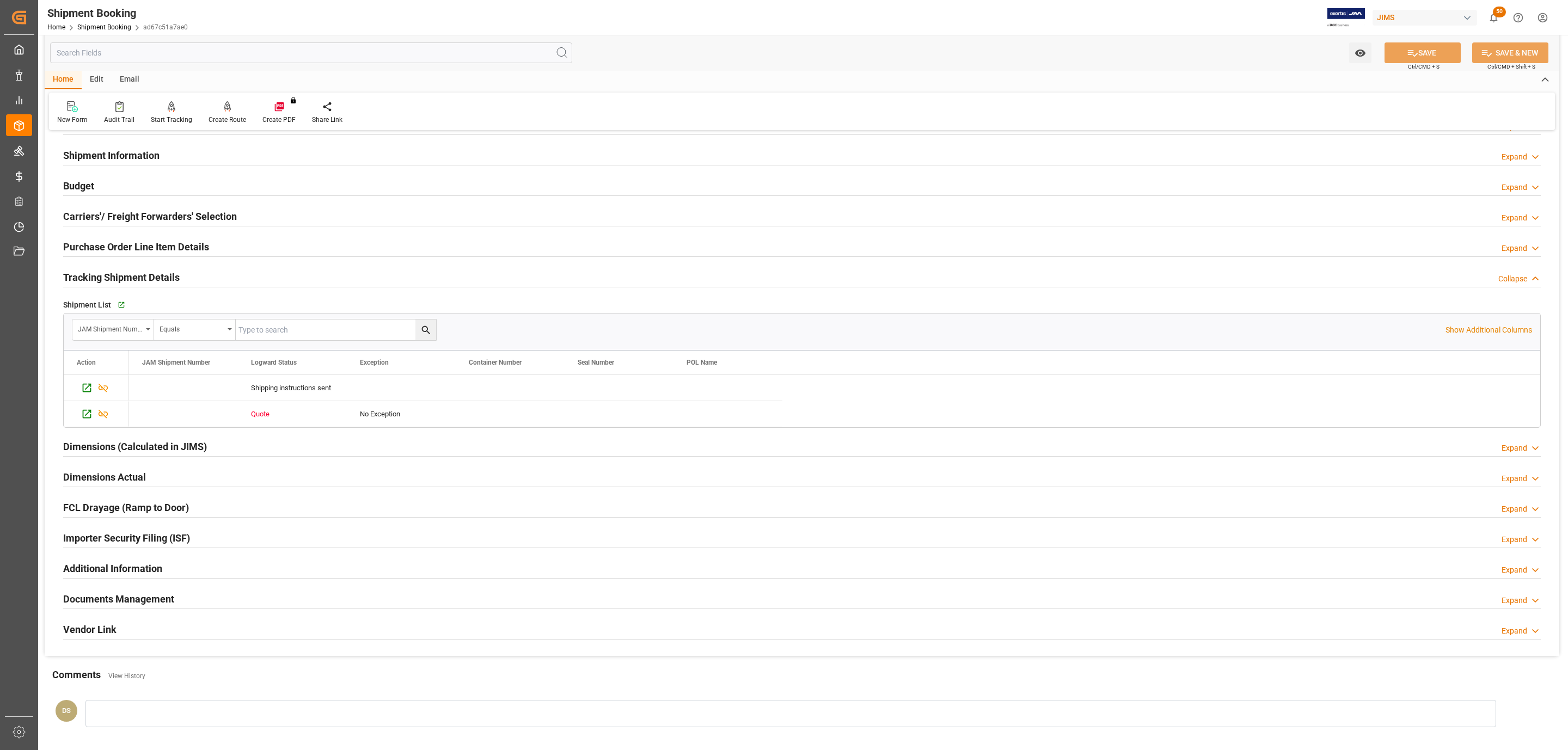
click at [109, 214] on h2 "Carriers'/ Freight Forwarders' Selection" at bounding box center [150, 216] width 174 height 14
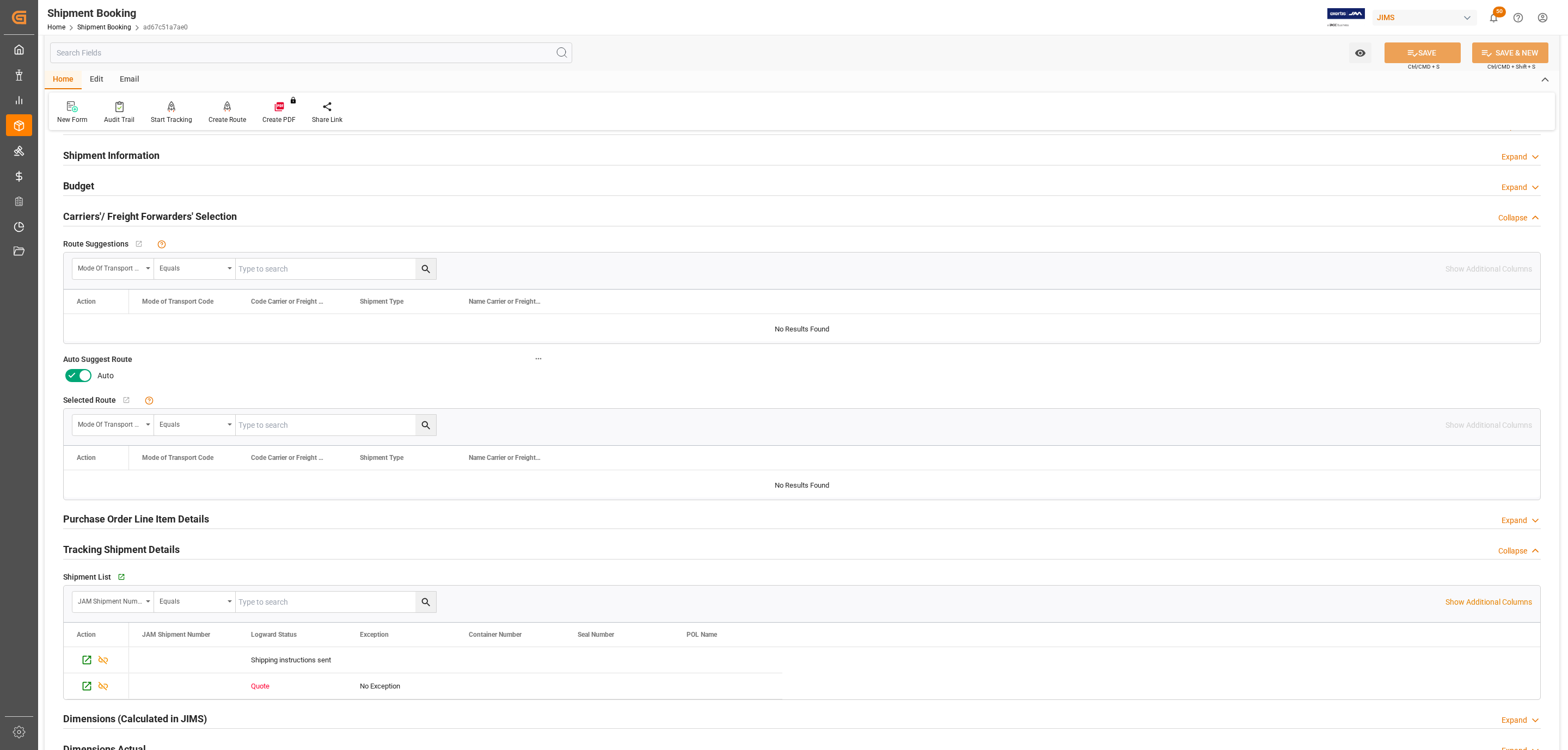
click at [84, 378] on icon at bounding box center [85, 375] width 5 height 5
click at [0, 0] on input "checkbox" at bounding box center [0, 0] width 0 height 0
click at [1433, 53] on button "SAVE" at bounding box center [1423, 53] width 76 height 21
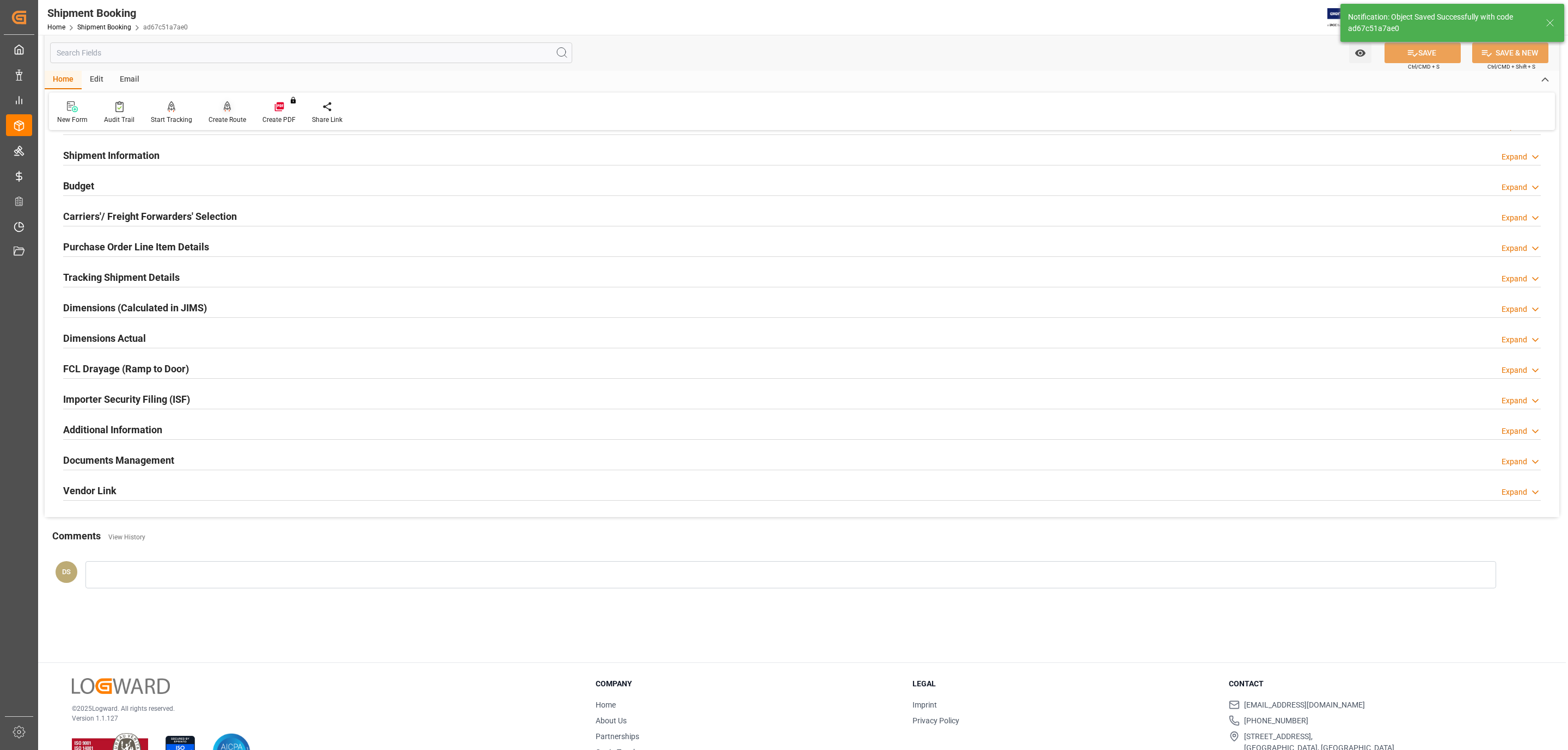
click at [225, 108] on icon at bounding box center [227, 107] width 8 height 11
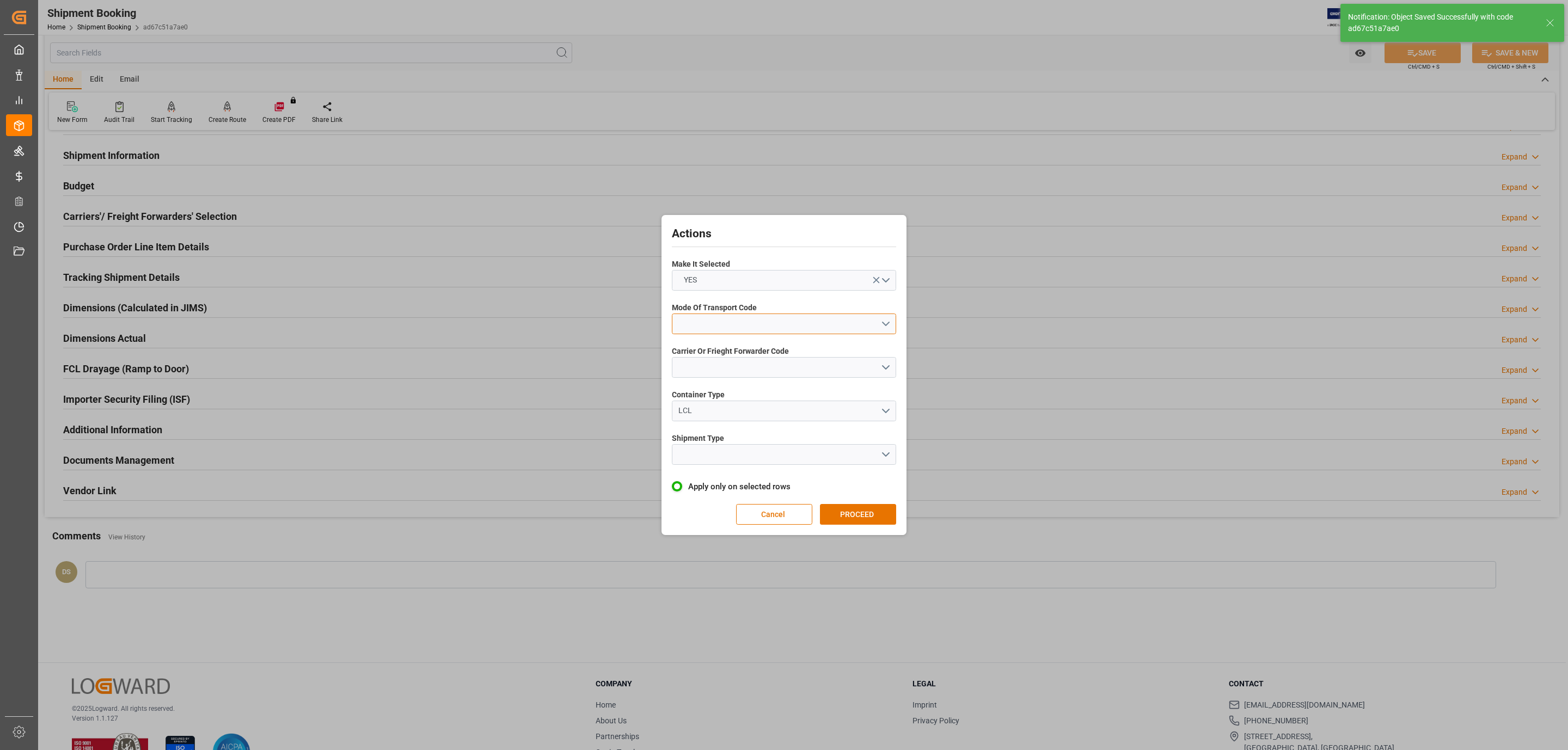
click at [768, 314] on button "open menu" at bounding box center [784, 323] width 224 height 21
click at [764, 323] on div "1- OCEAN" at bounding box center [784, 327] width 223 height 23
click at [763, 358] on button "open menu" at bounding box center [784, 367] width 224 height 21
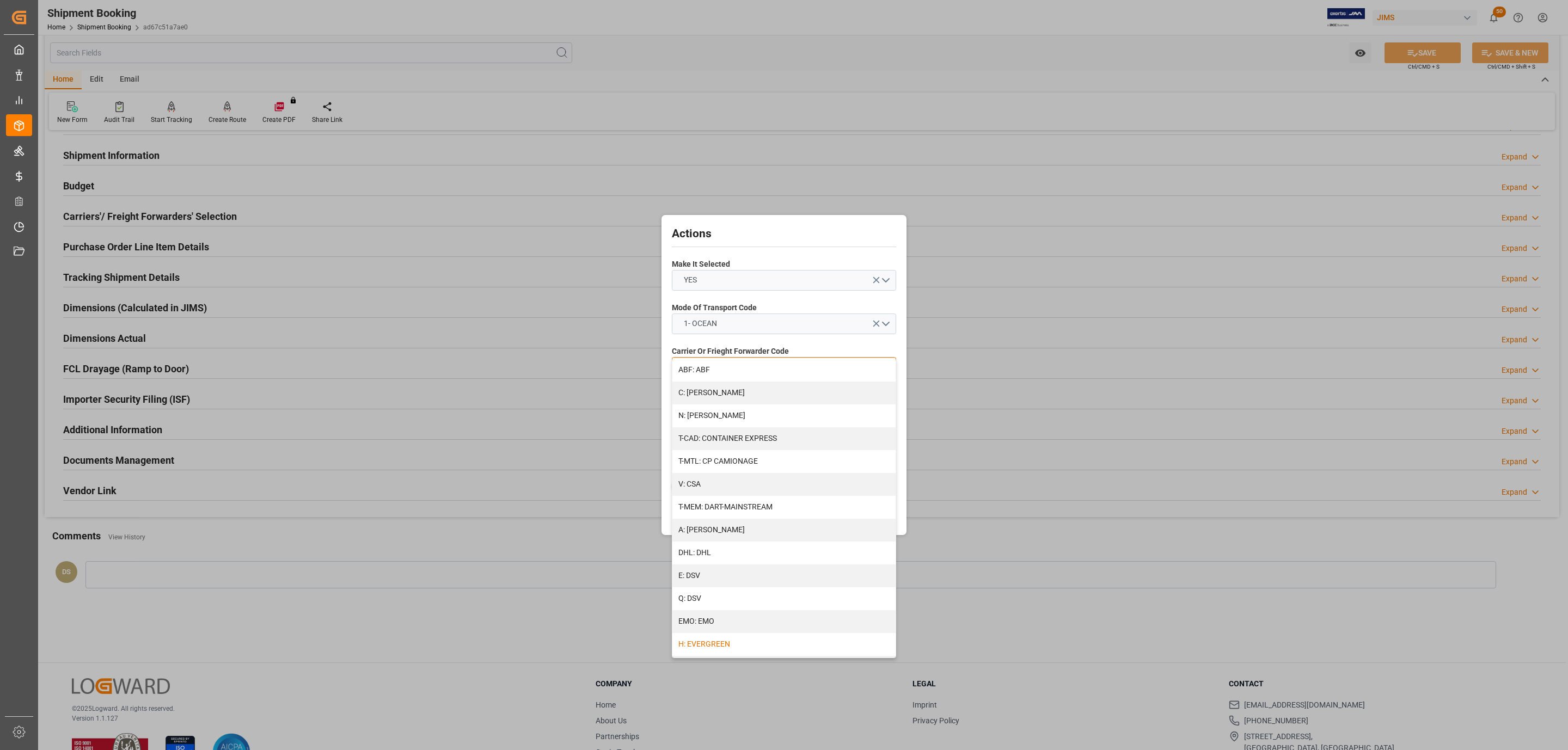
click at [731, 639] on div "H: EVERGREEN" at bounding box center [784, 644] width 223 height 23
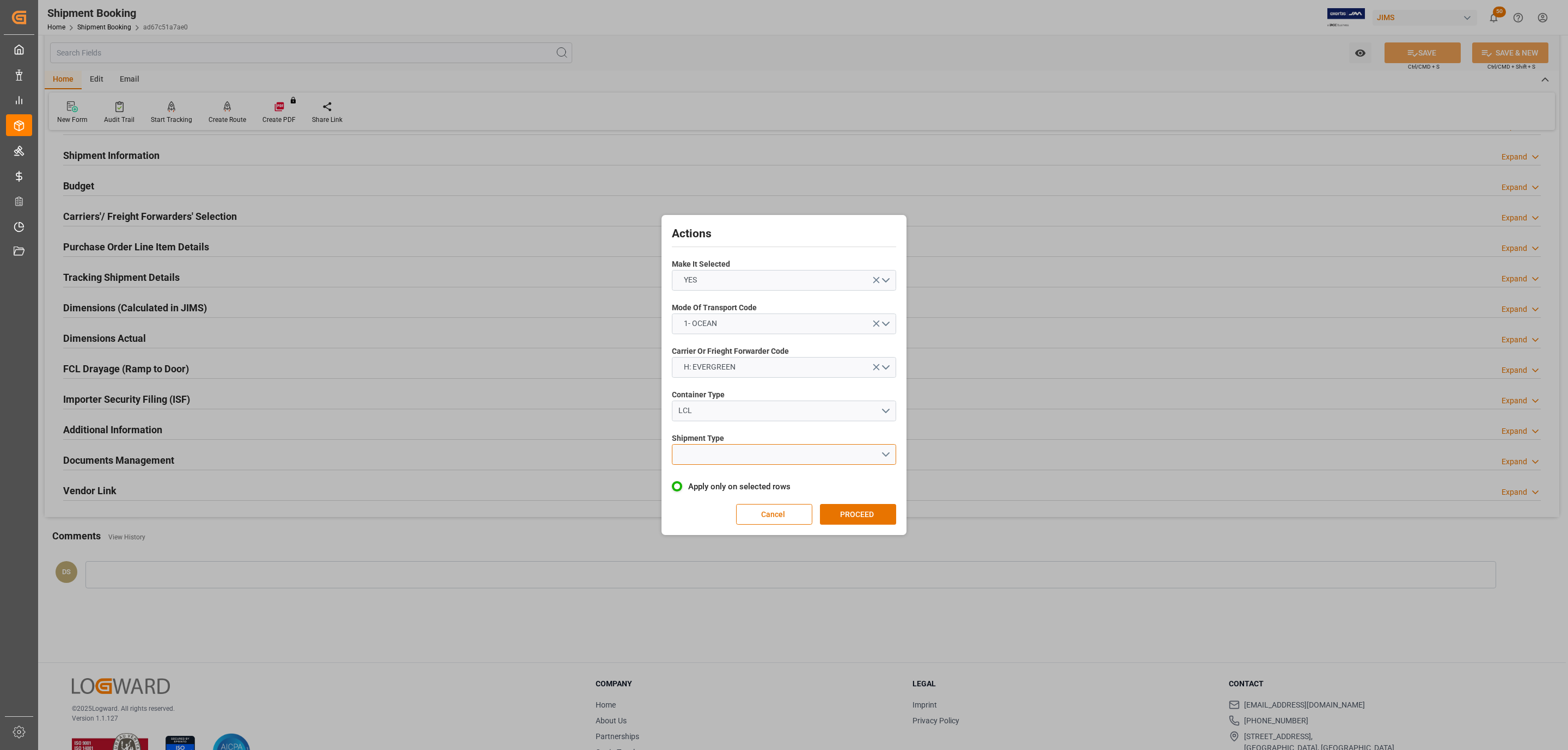
click at [731, 459] on button "open menu" at bounding box center [784, 454] width 224 height 21
click at [724, 494] on div "FCL" at bounding box center [784, 503] width 223 height 23
click at [715, 401] on button "LCL" at bounding box center [784, 410] width 224 height 21
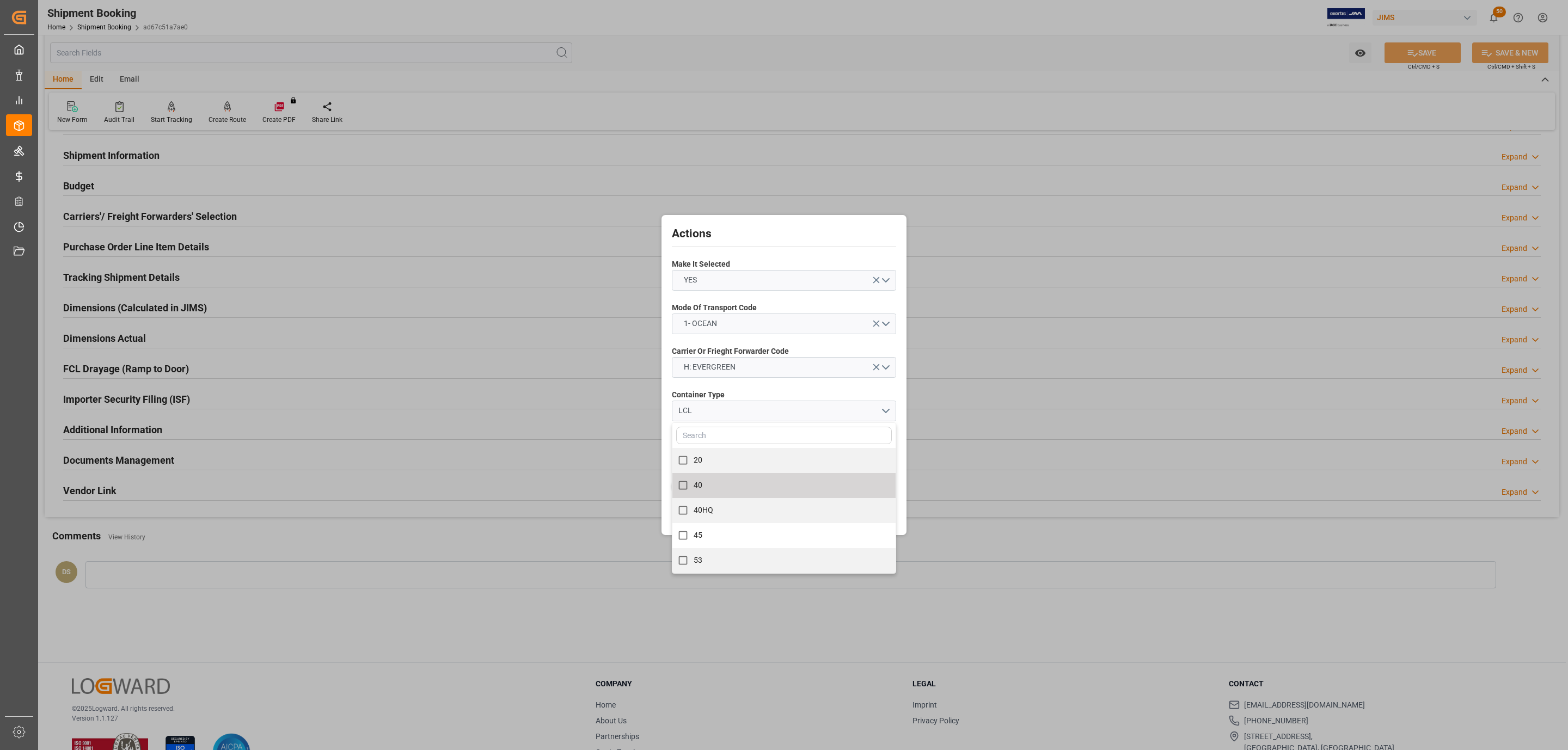
click at [712, 481] on label "40" at bounding box center [778, 485] width 211 height 21
checkbox input "true"
click at [794, 391] on label "Container Type" at bounding box center [784, 394] width 224 height 11
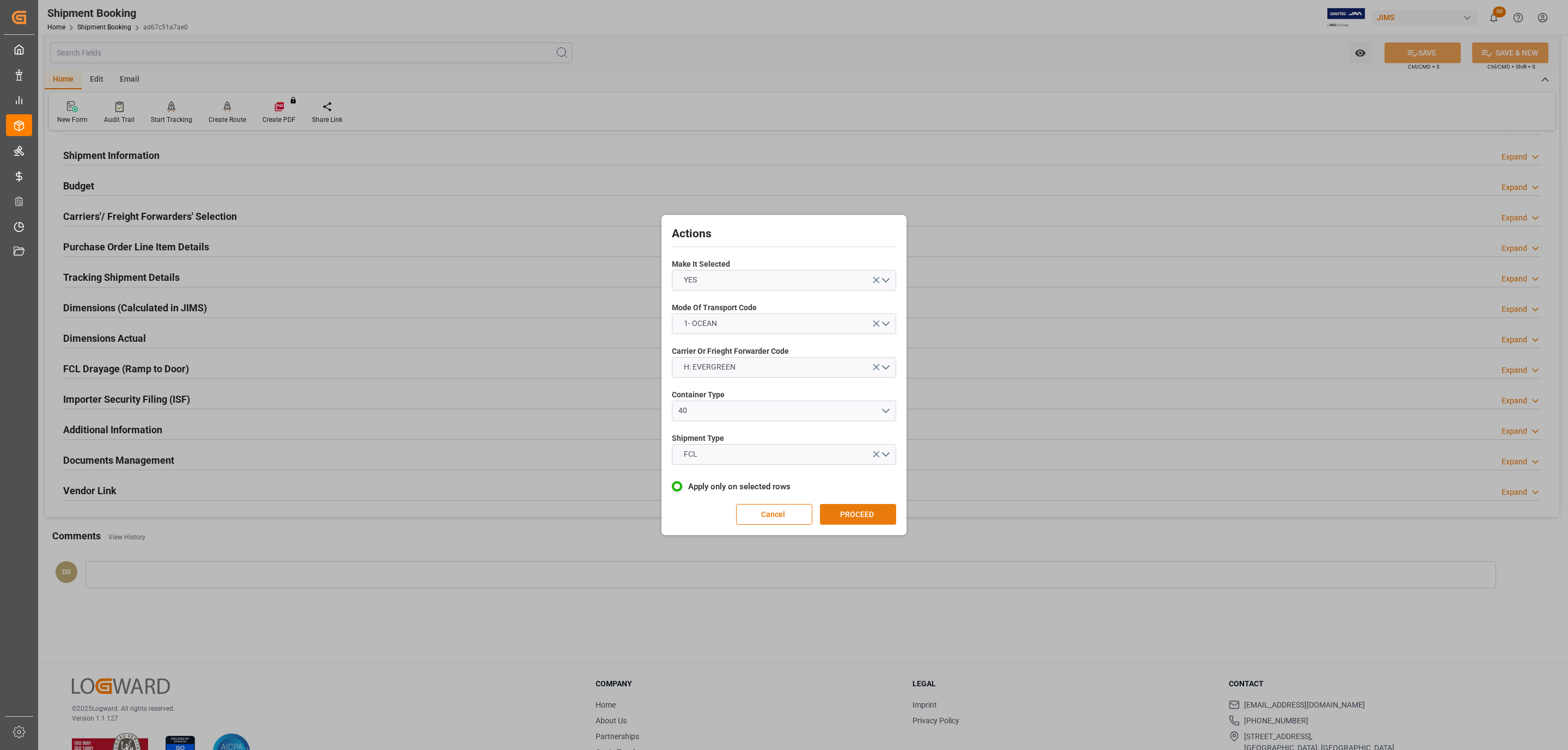
click at [854, 508] on button "PROCEED" at bounding box center [858, 513] width 76 height 21
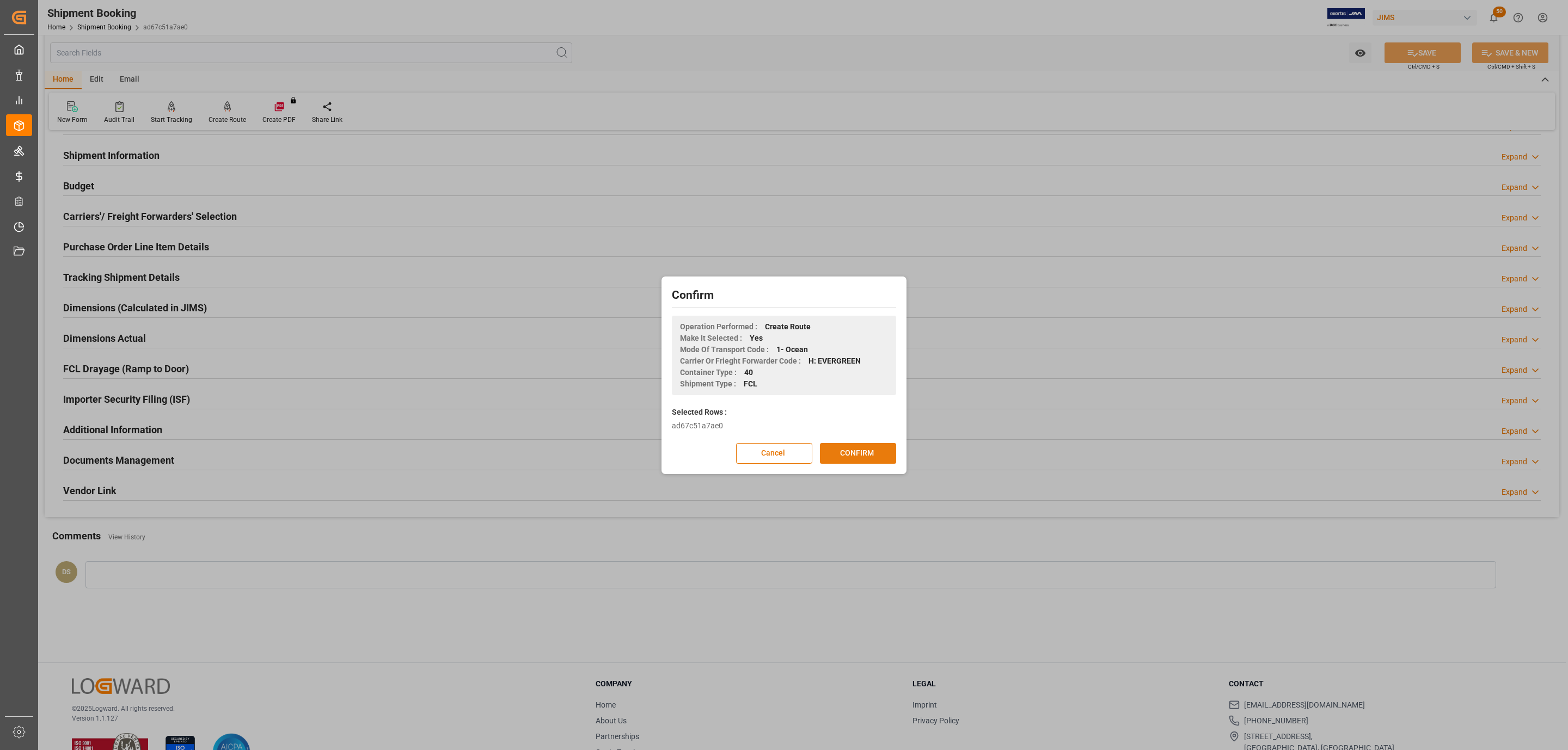
click at [854, 452] on button "CONFIRM" at bounding box center [858, 453] width 76 height 21
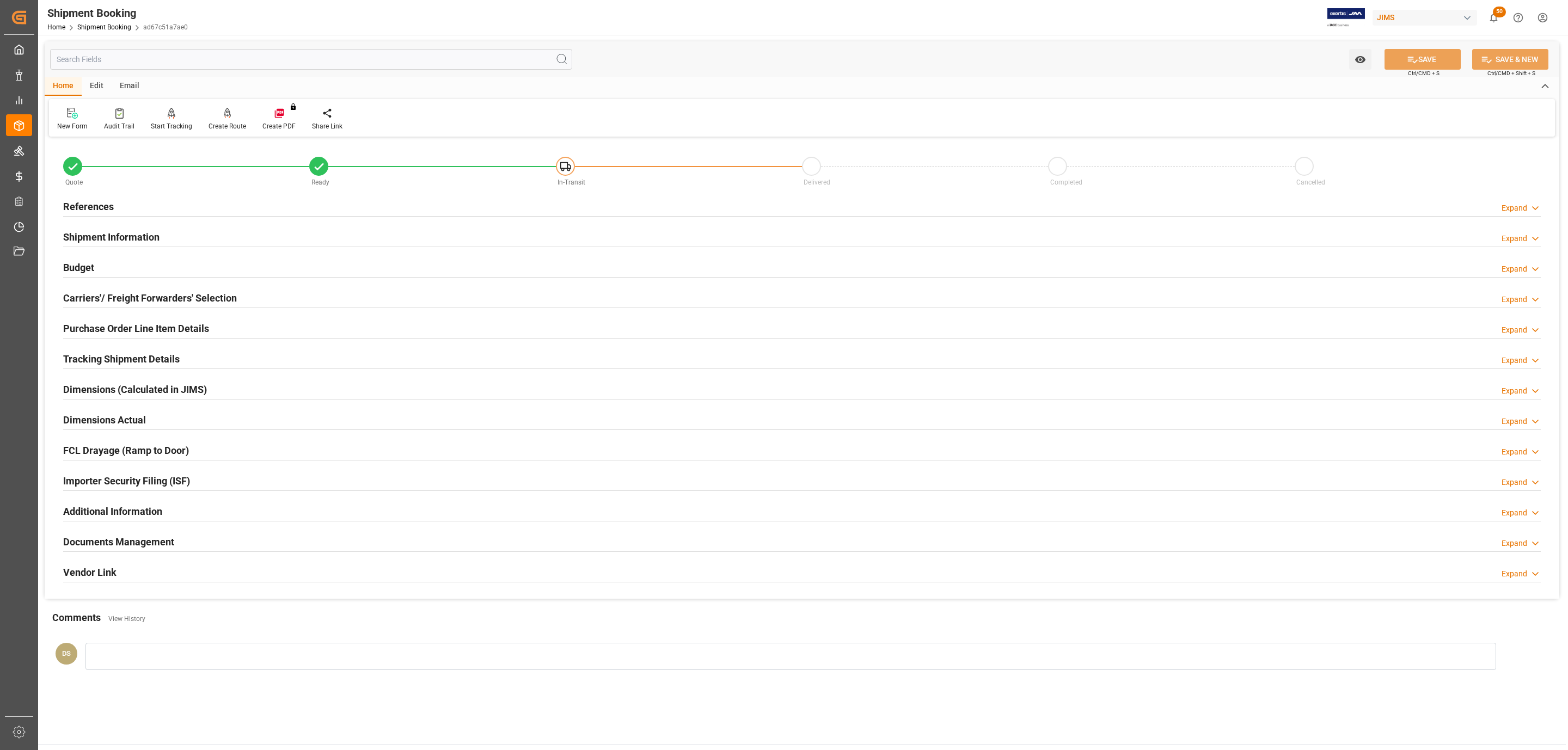
click at [176, 544] on div "Documents Management Expand" at bounding box center [802, 540] width 1478 height 21
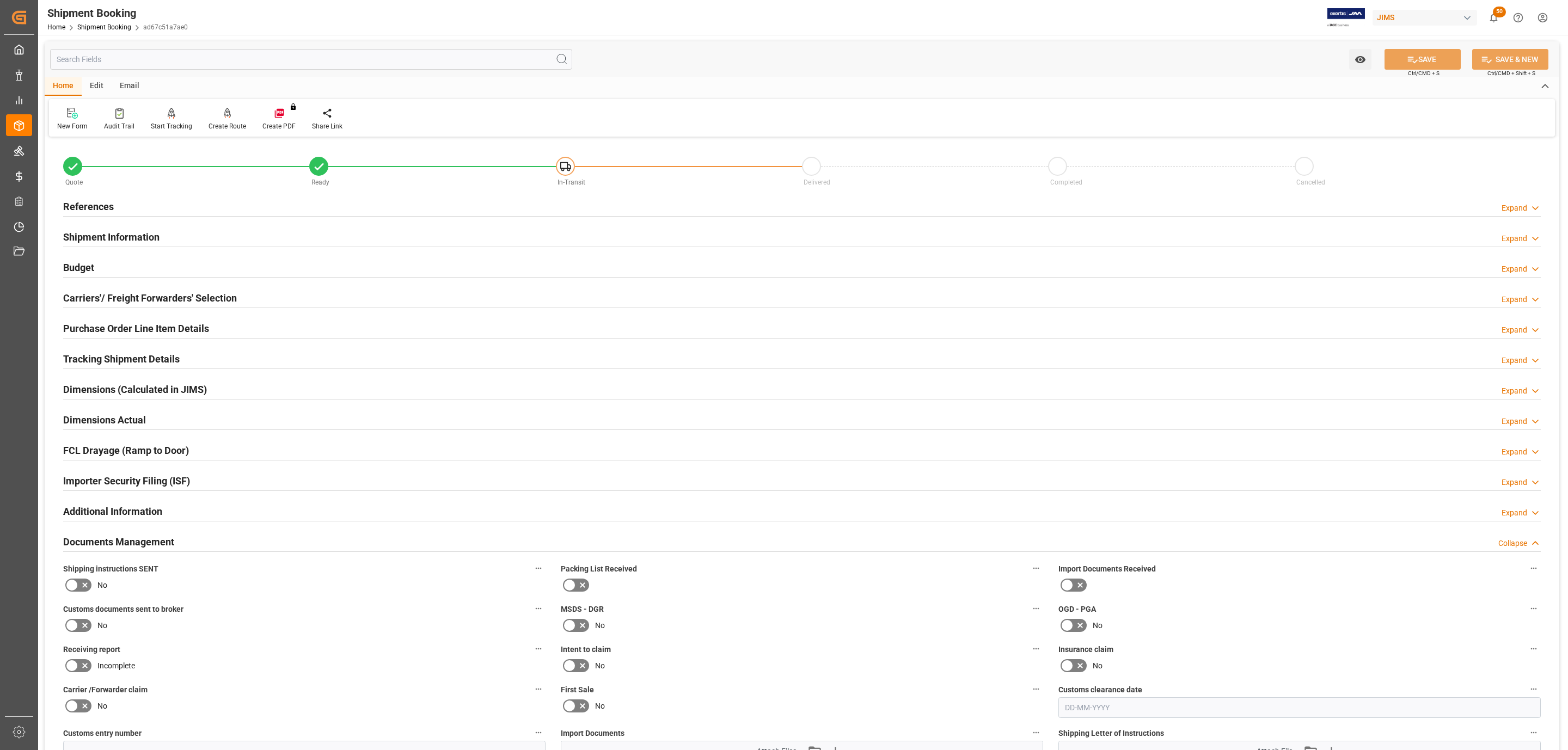
click at [174, 213] on div "References Expand" at bounding box center [802, 205] width 1478 height 21
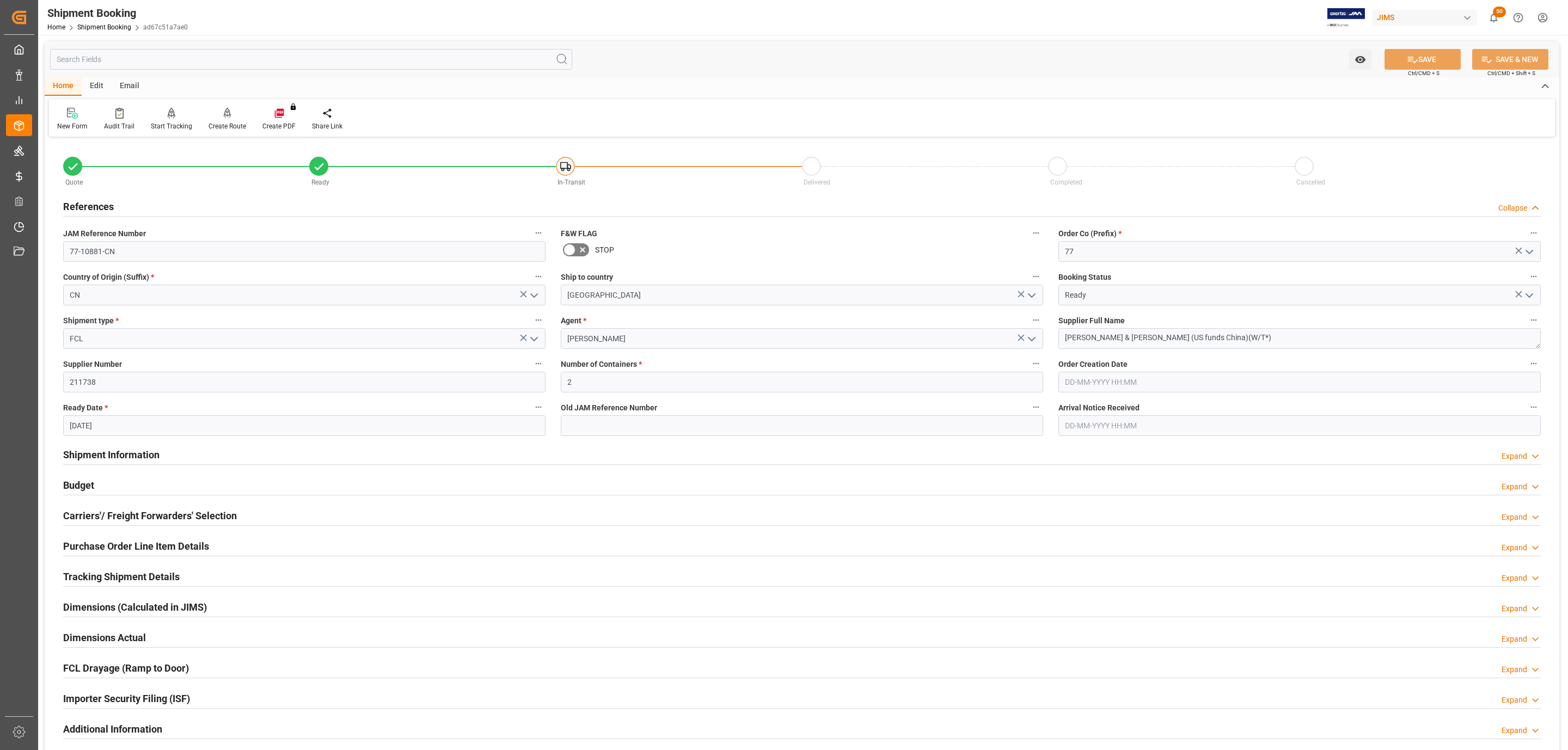
click at [173, 202] on div "References Collapse" at bounding box center [802, 205] width 1478 height 21
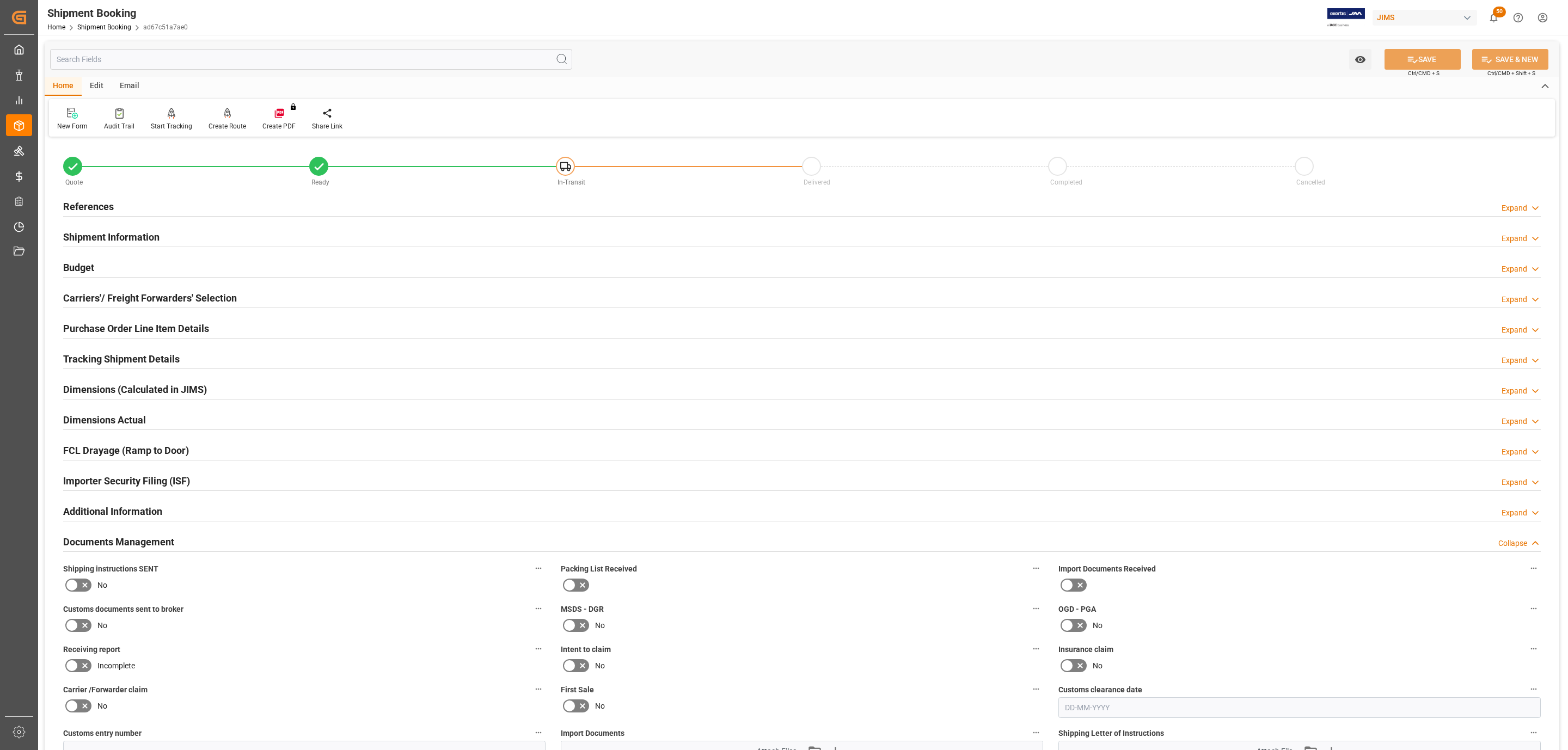
click at [79, 583] on icon at bounding box center [85, 584] width 13 height 13
click at [0, 0] on input "checkbox" at bounding box center [0, 0] width 0 height 0
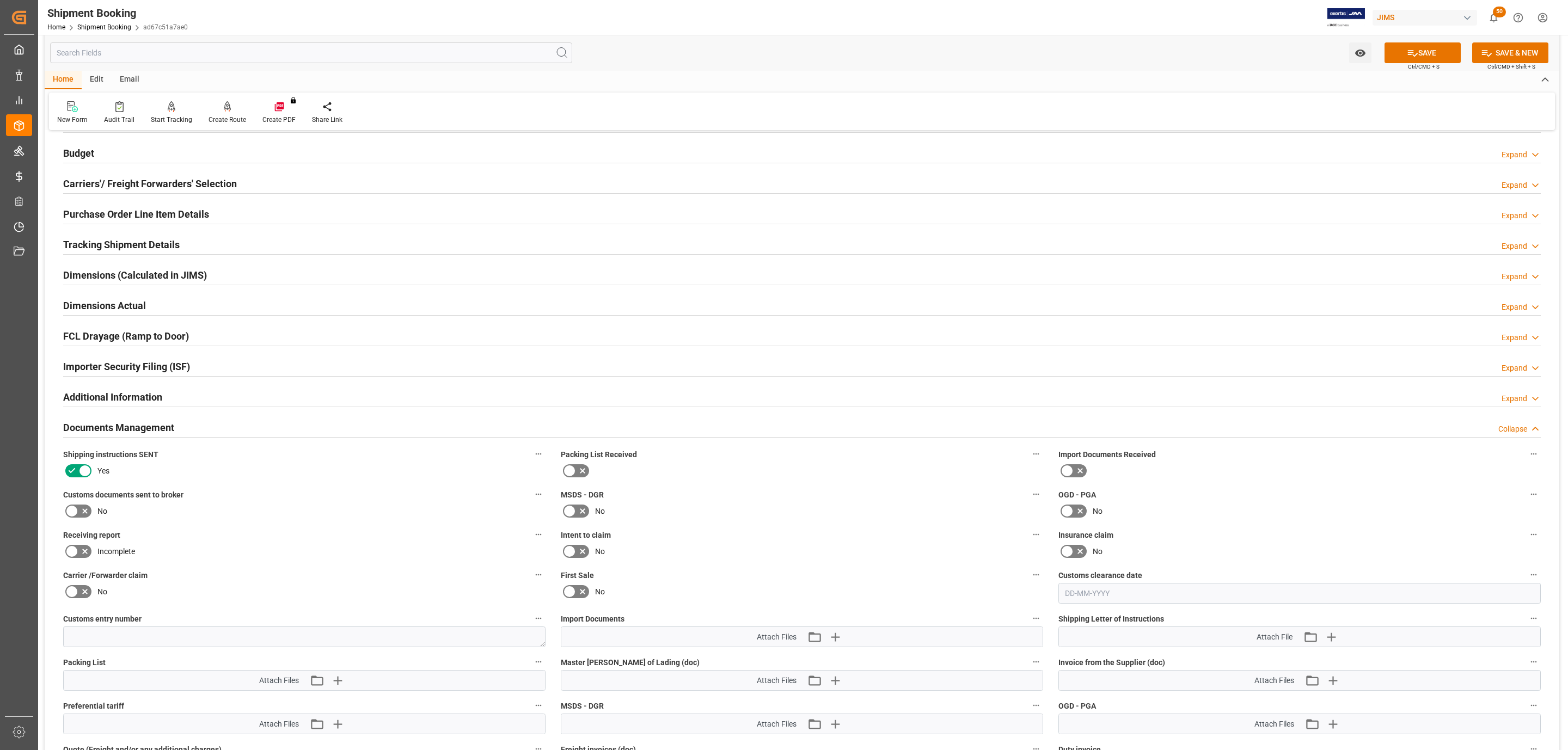
scroll to position [245, 0]
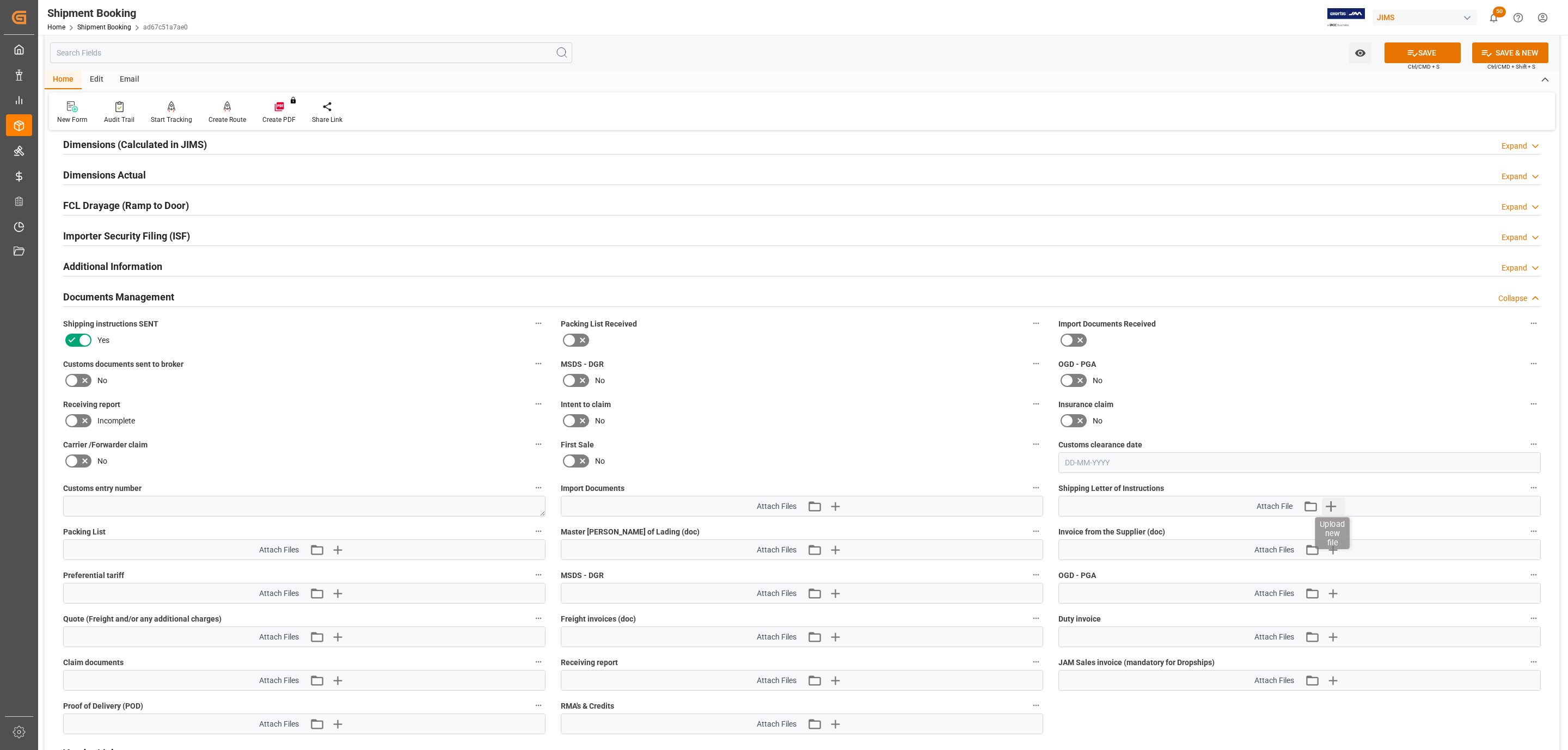
click at [1327, 508] on icon "button" at bounding box center [1331, 506] width 18 height 18
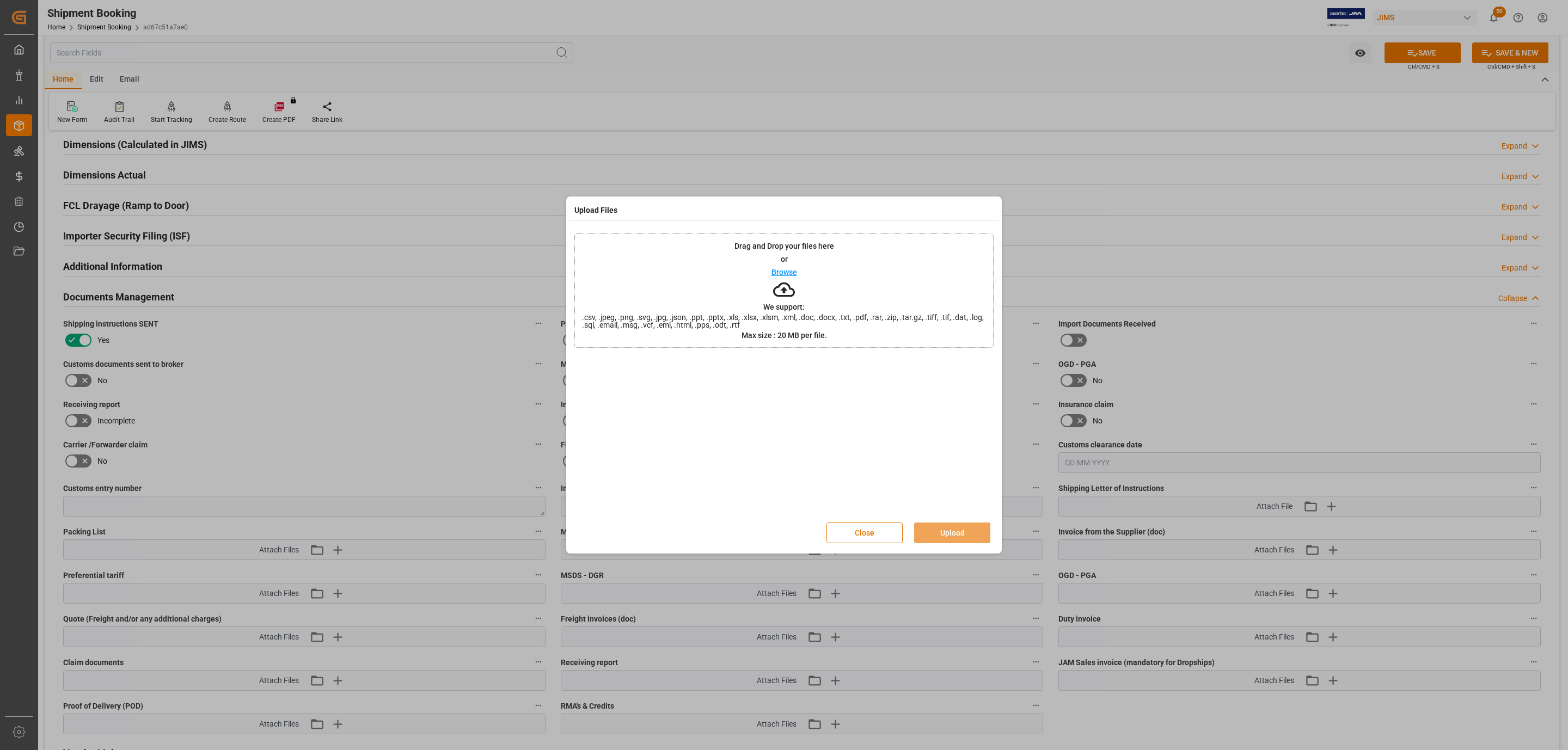
click at [802, 256] on div "Drag and Drop your files here or Browse We support: .csv, .jpeg, .png, .svg, .j…" at bounding box center [783, 291] width 419 height 114
click at [966, 533] on button "Upload" at bounding box center [953, 533] width 76 height 21
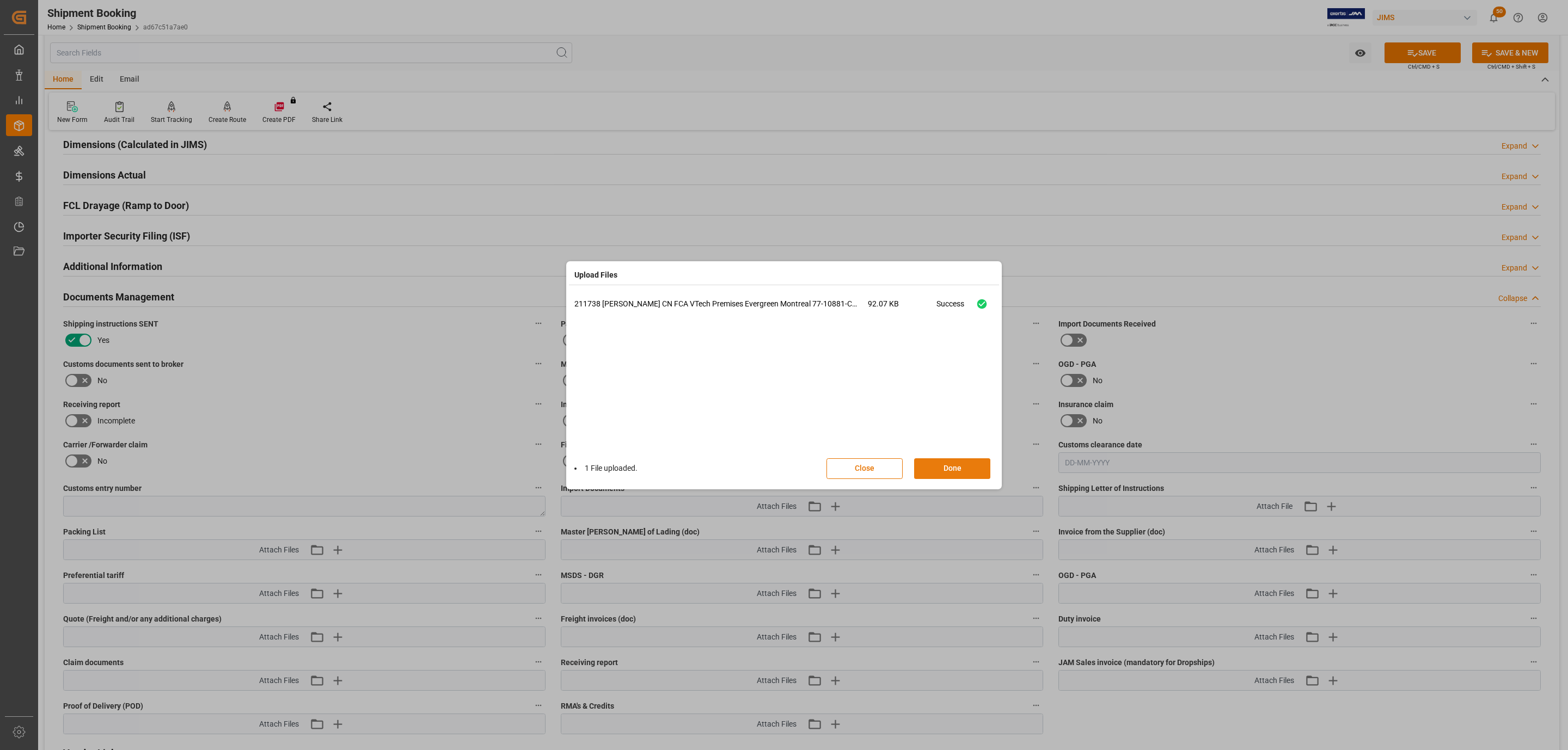
click at [970, 471] on button "Done" at bounding box center [953, 468] width 76 height 21
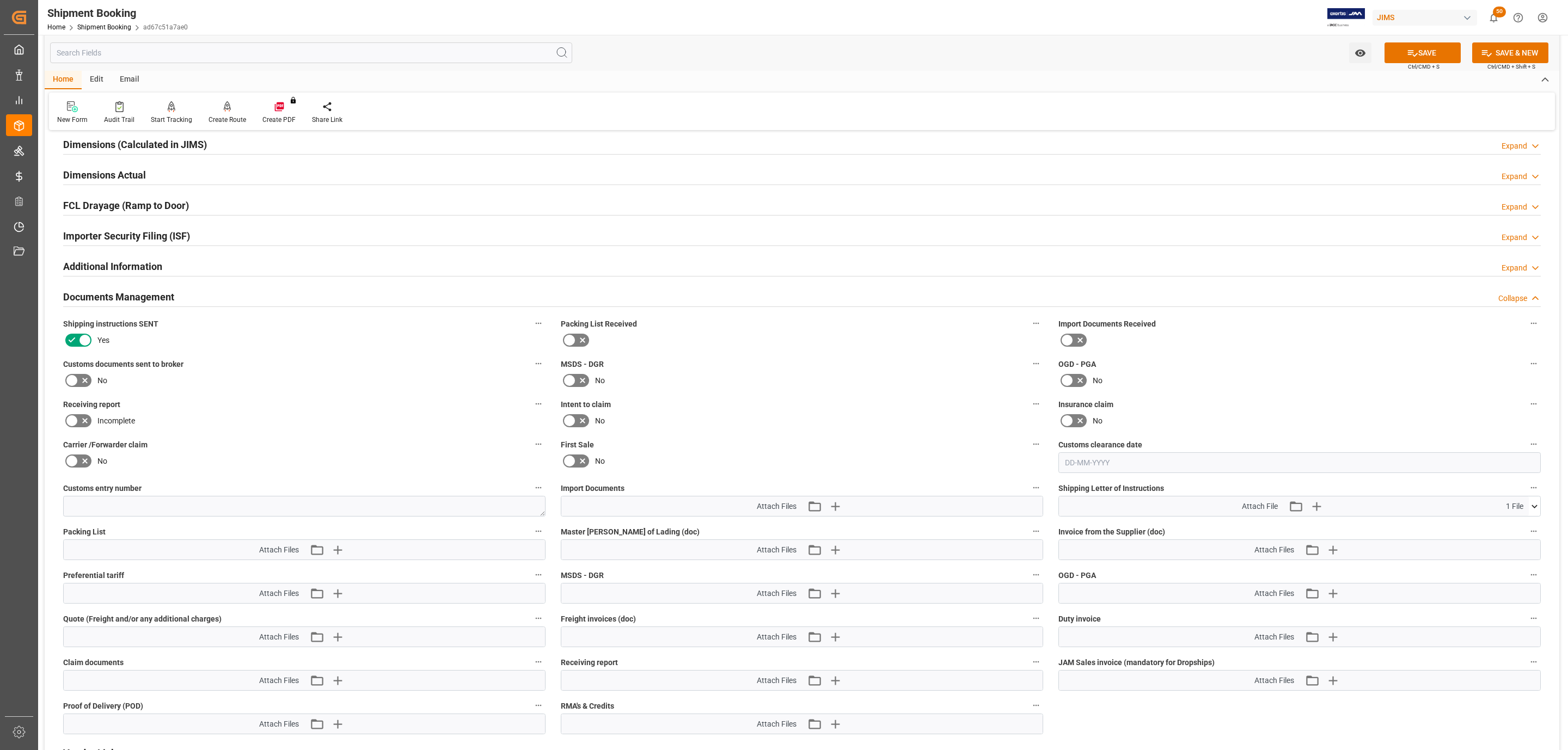
drag, startPoint x: 1405, startPoint y: 57, endPoint x: 1208, endPoint y: 199, distance: 242.8
click at [1407, 57] on icon at bounding box center [1412, 53] width 11 height 11
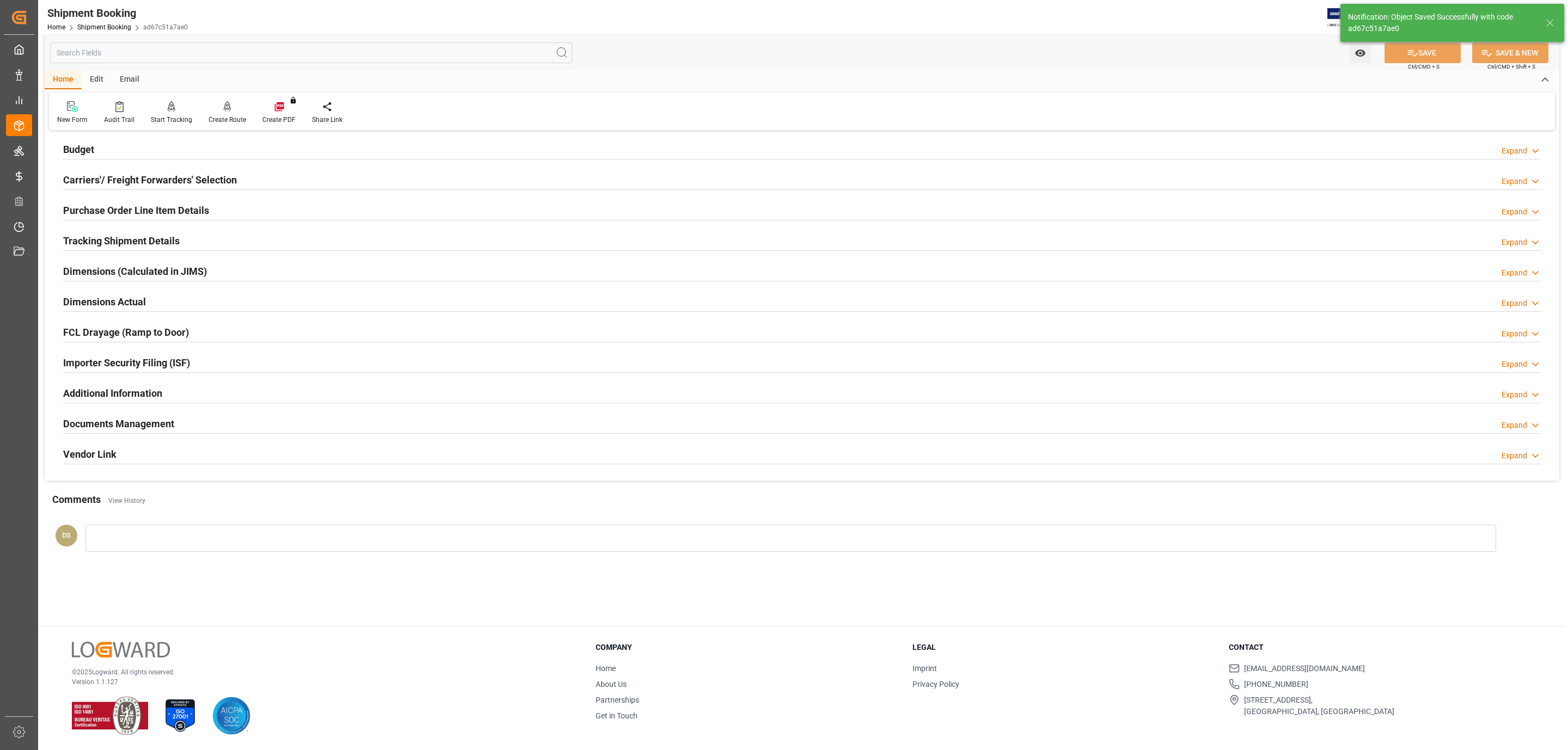
scroll to position [118, 0]
click at [103, 430] on h2 "Documents Management" at bounding box center [119, 423] width 111 height 14
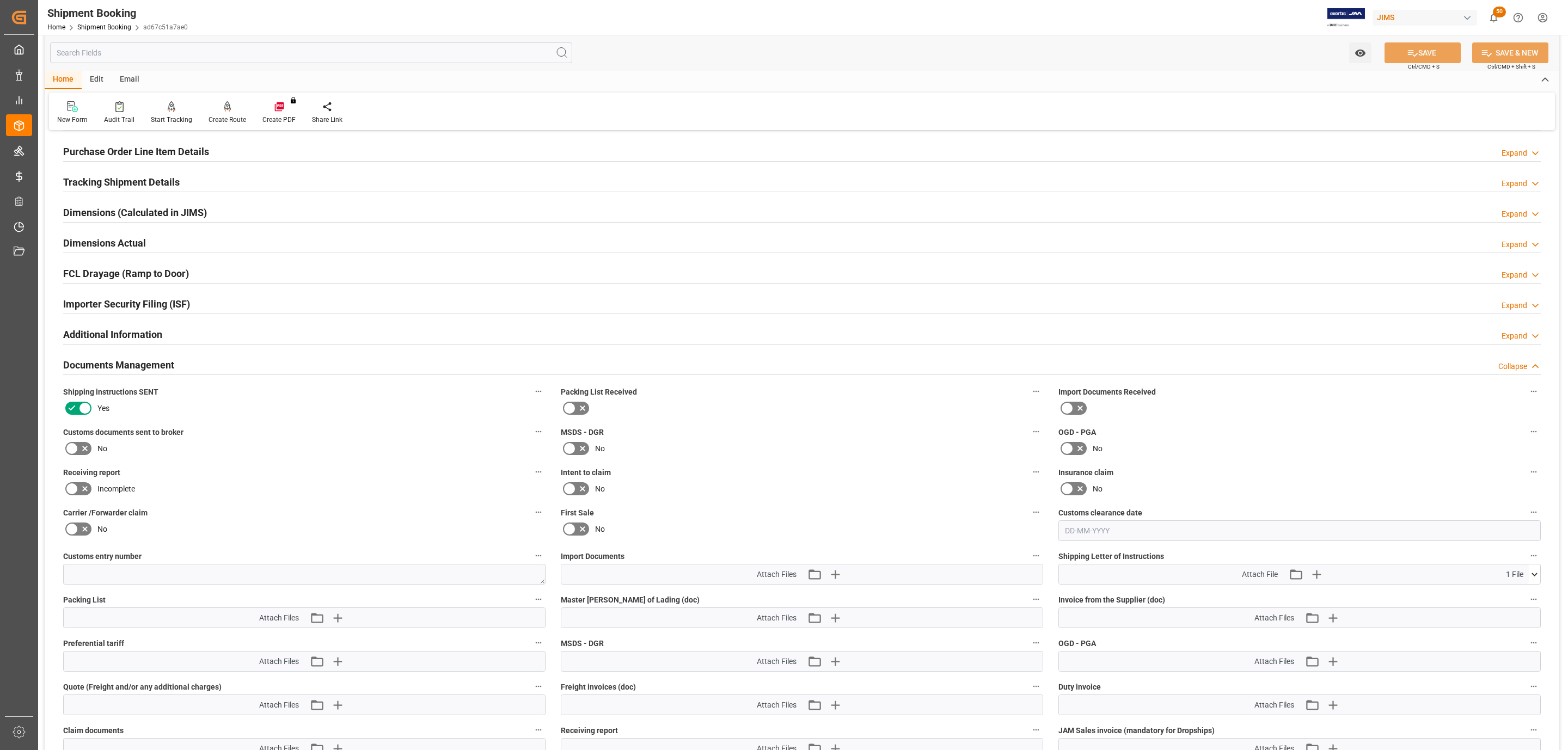
scroll to position [0, 0]
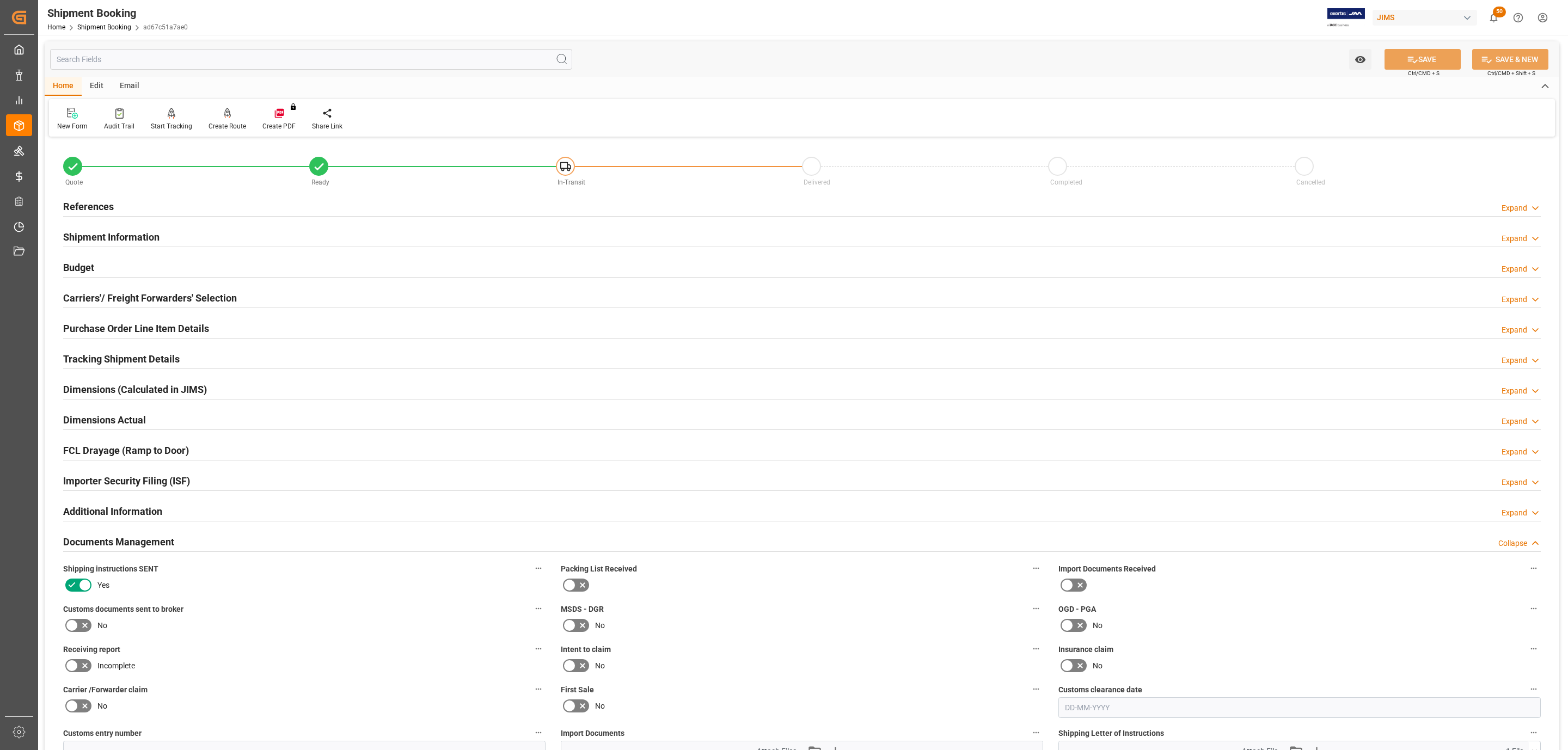
click at [133, 301] on h2 "Carriers'/ Freight Forwarders' Selection" at bounding box center [150, 298] width 174 height 14
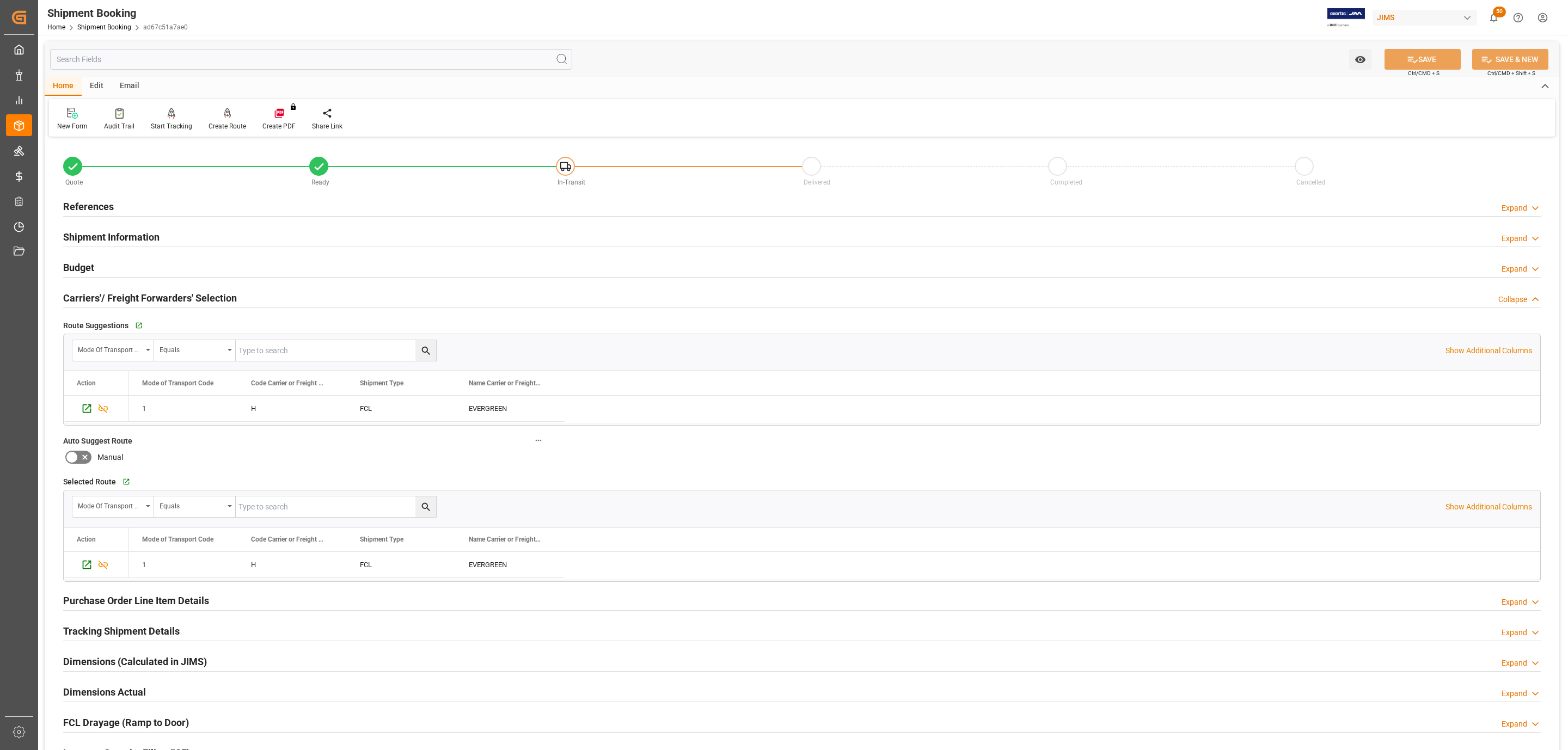
click at [122, 87] on div "Email" at bounding box center [129, 86] width 36 height 18
click at [69, 113] on icon at bounding box center [73, 115] width 15 height 8
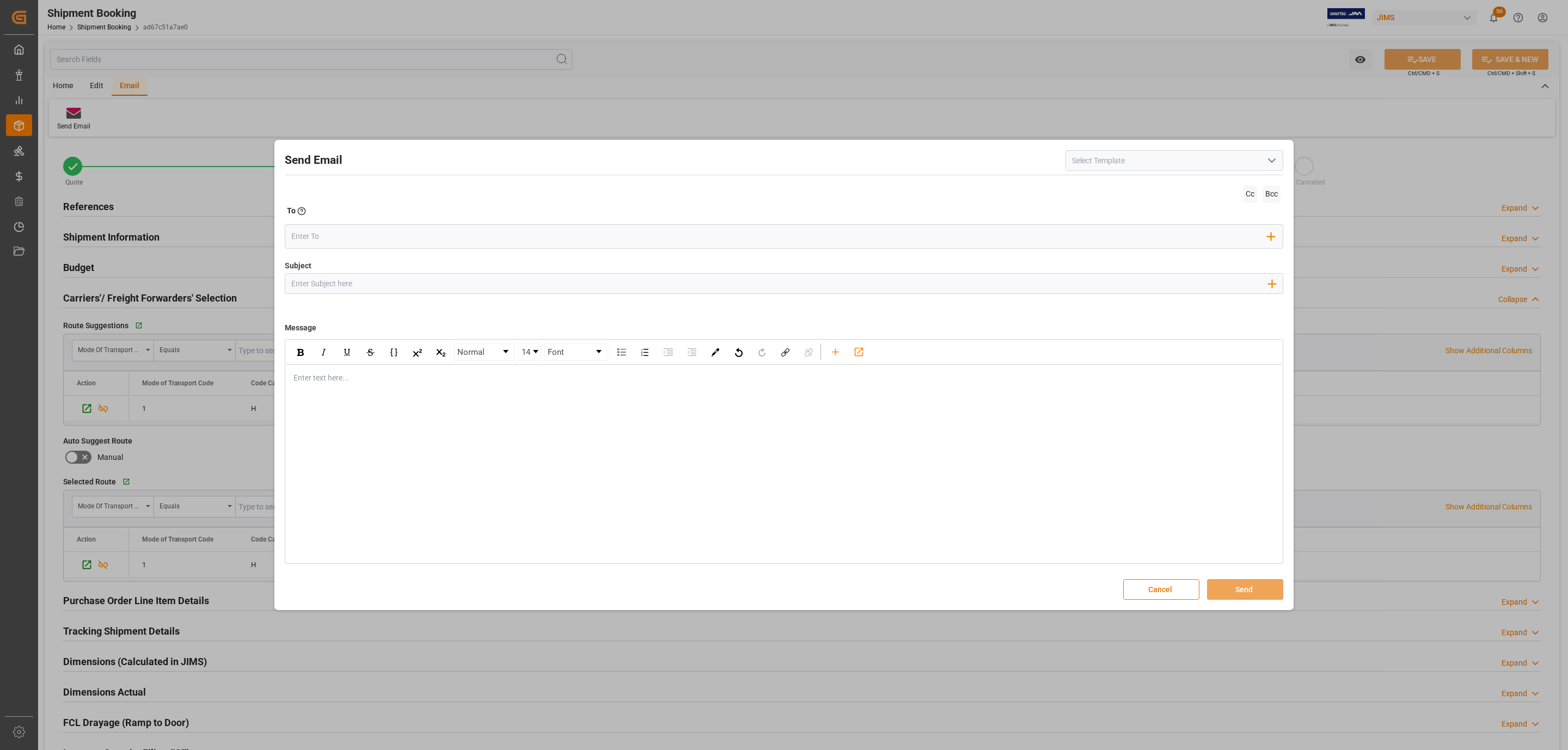
click at [1276, 157] on icon "open menu" at bounding box center [1272, 160] width 13 height 13
click at [1126, 182] on div "2BOOK - Ocean - Air freight" at bounding box center [1175, 185] width 217 height 24
type input "2BOOK - Ocean - Air freight"
type input "2BOOK {{jamReferenceNumber}} {{supplierFullName}} Ship from: {{country}} Ship t…"
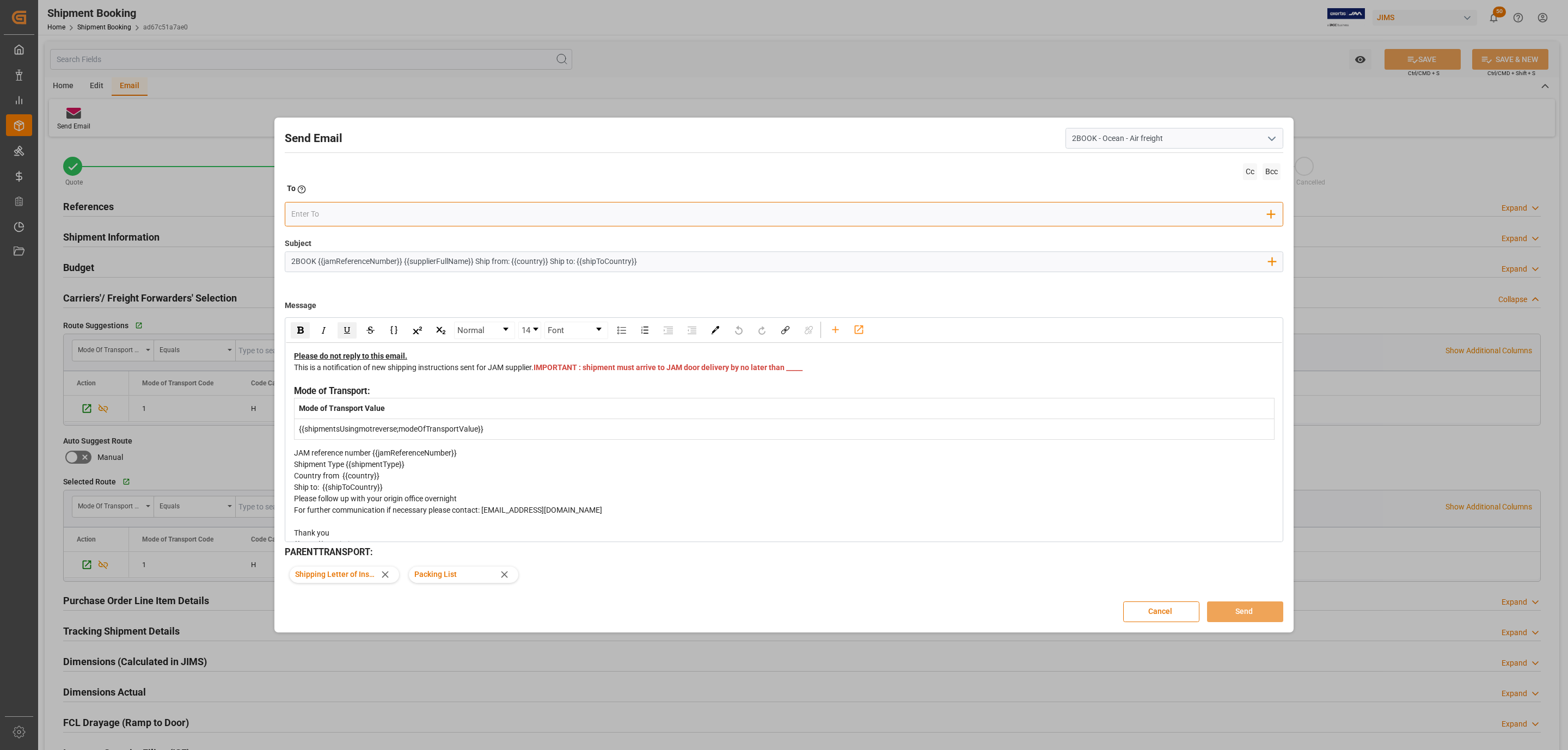
click at [350, 214] on input "email" at bounding box center [780, 214] width 977 height 16
type input "e"
click at [1157, 613] on button "Cancel" at bounding box center [1161, 611] width 76 height 21
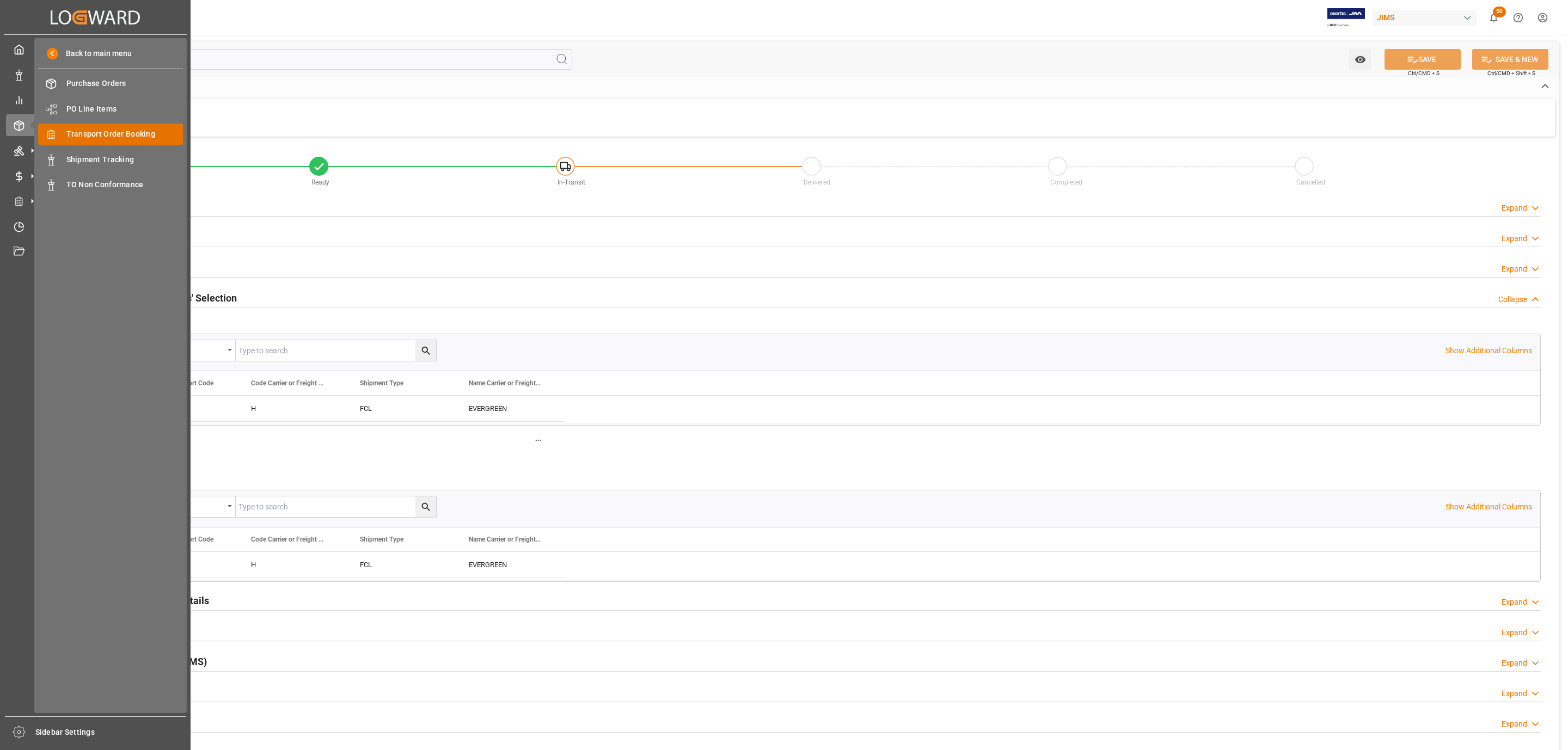
click at [127, 129] on span "Transport Order Booking" at bounding box center [124, 134] width 117 height 11
